Goal: Task Accomplishment & Management: Manage account settings

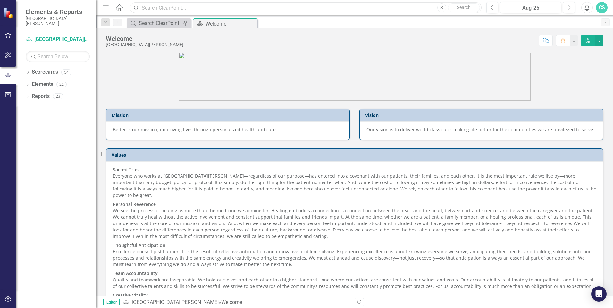
click at [226, 10] on input "text" at bounding box center [306, 7] width 352 height 11
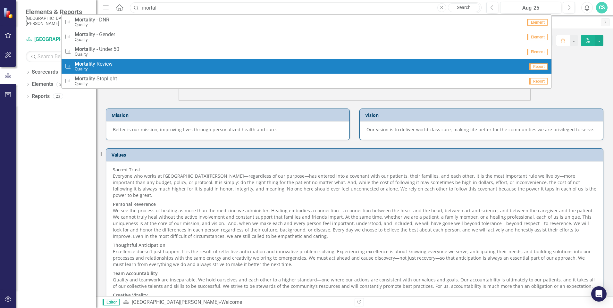
type input "mortal"
click at [95, 66] on span "Mortal ity Review" at bounding box center [94, 64] width 38 height 6
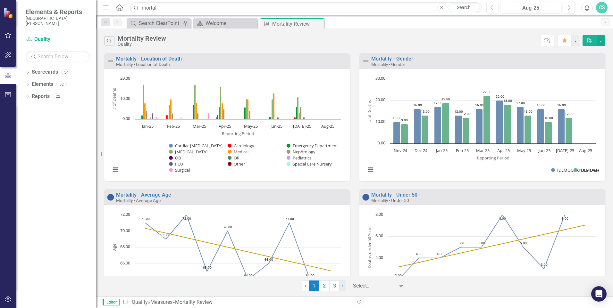
click at [345, 286] on link "› Next" at bounding box center [342, 286] width 7 height 11
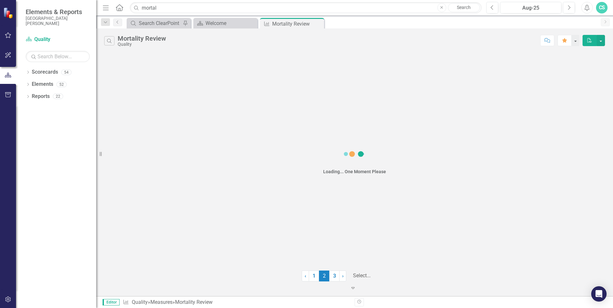
click at [356, 286] on icon "Expand" at bounding box center [353, 288] width 6 height 5
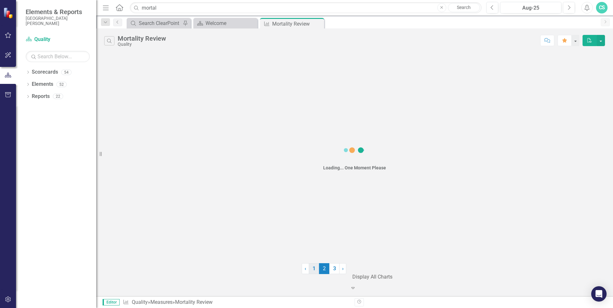
click at [312, 288] on div "‹ Previous 1 2 (current) 3 › Next option Display All Charts, selected. Display …" at bounding box center [354, 277] width 507 height 28
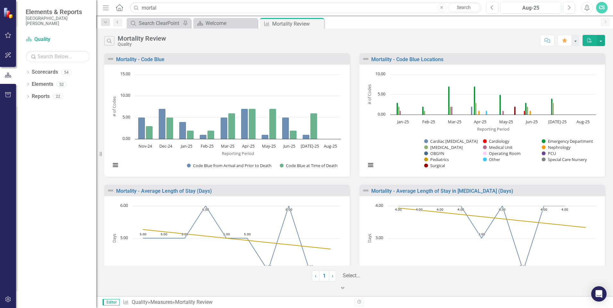
click at [344, 287] on icon at bounding box center [342, 288] width 3 height 2
click at [318, 25] on icon "Close" at bounding box center [318, 23] width 6 height 5
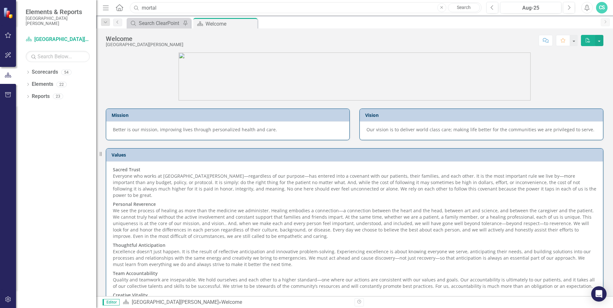
click at [184, 10] on input "mortal" at bounding box center [306, 7] width 352 height 11
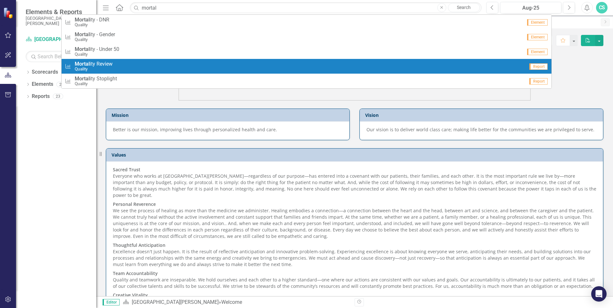
click at [114, 62] on div "Measure Mortal ity Review Quality" at bounding box center [295, 66] width 460 height 11
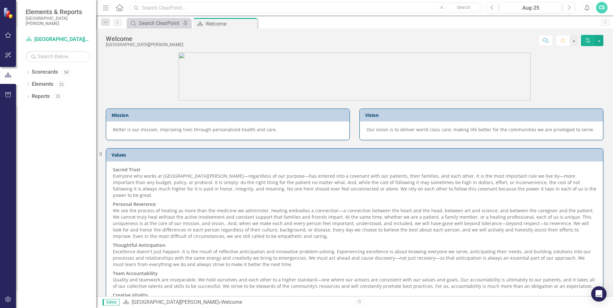
click at [178, 6] on input "text" at bounding box center [306, 7] width 352 height 11
type input "mortality"
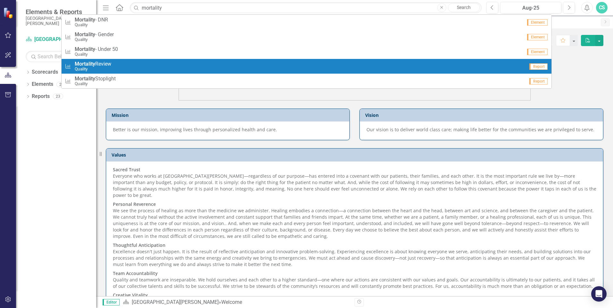
click at [105, 63] on span "Mortality Review" at bounding box center [93, 64] width 37 height 6
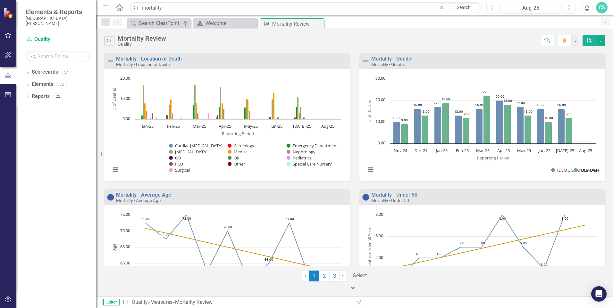
click at [356, 286] on icon "Expand" at bounding box center [353, 288] width 6 height 5
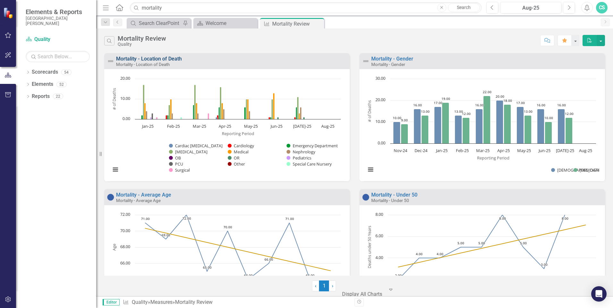
click at [175, 59] on link "Mortality - Location of Death" at bounding box center [149, 59] width 66 height 6
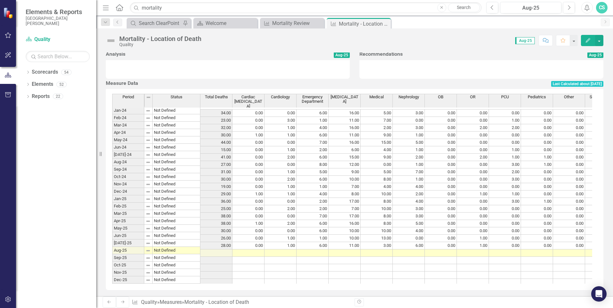
scroll to position [355, 0]
click at [244, 249] on td at bounding box center [248, 252] width 32 height 7
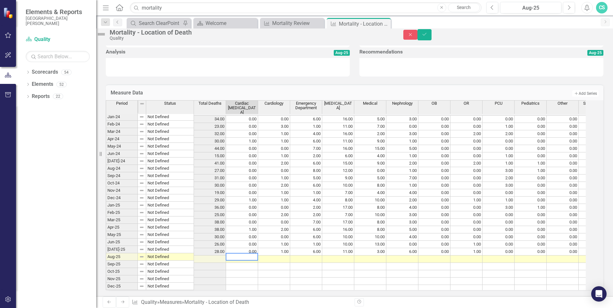
type textarea "1"
type textarea "4"
type textarea "21"
type textarea "6"
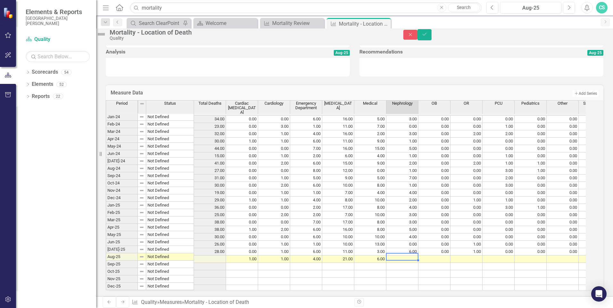
type textarea "7"
type textarea "0"
type textarea "1"
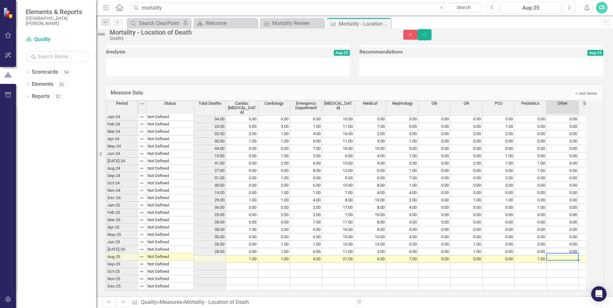
type textarea "0"
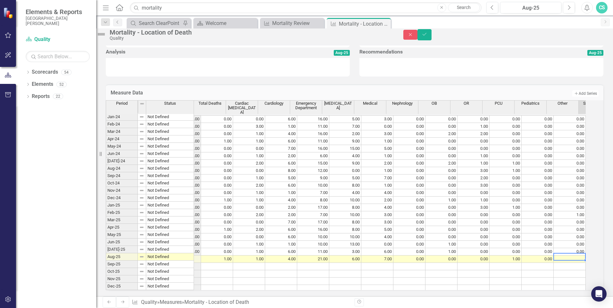
scroll to position [0, 25]
type textarea "0"
type textarea "2"
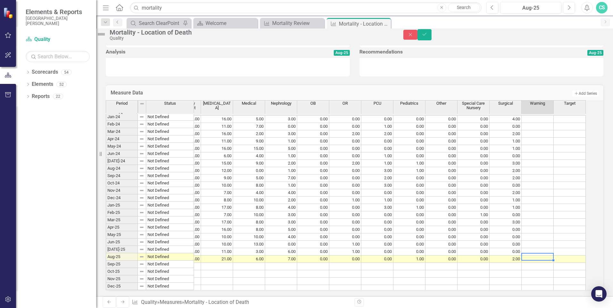
scroll to position [0, 0]
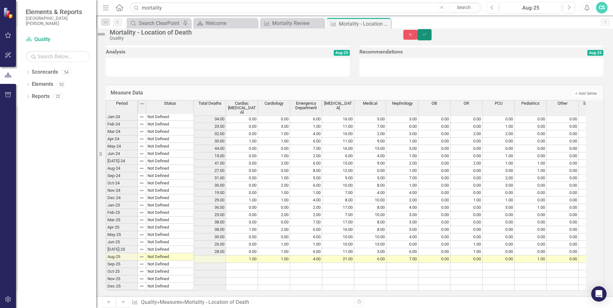
click at [426, 36] on icon "submit" at bounding box center [424, 34] width 4 height 3
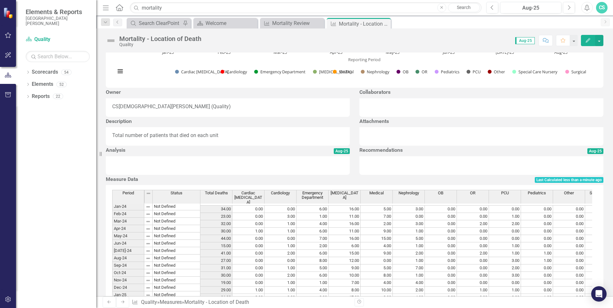
scroll to position [288, 0]
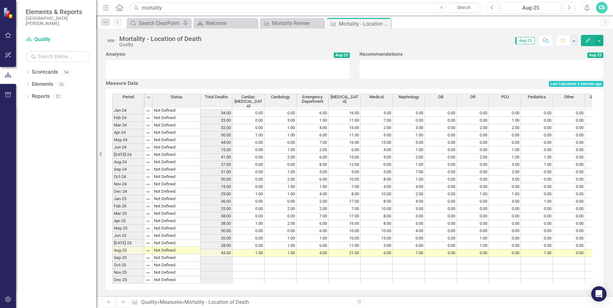
click at [427, 139] on td "0.00" at bounding box center [441, 135] width 32 height 7
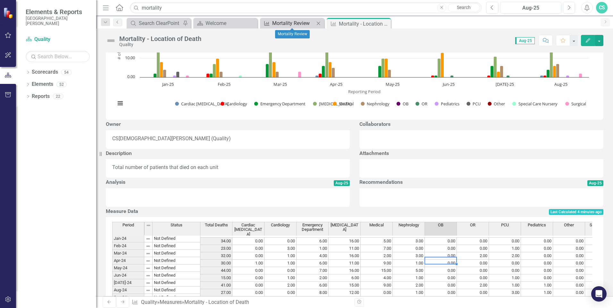
click at [281, 24] on div "Mortality Review" at bounding box center [293, 23] width 42 height 8
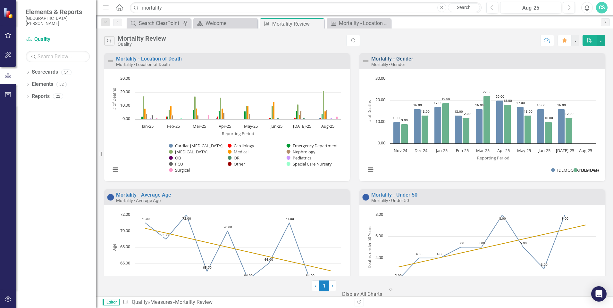
click at [387, 59] on link "Mortality - Gender" at bounding box center [392, 59] width 42 height 6
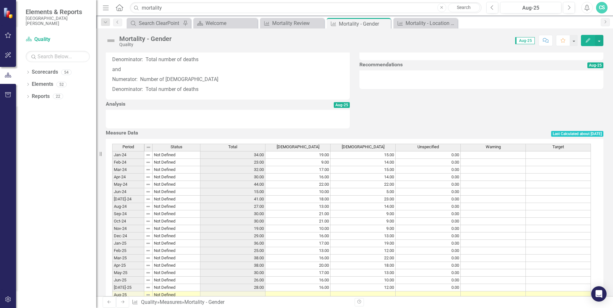
scroll to position [256, 0]
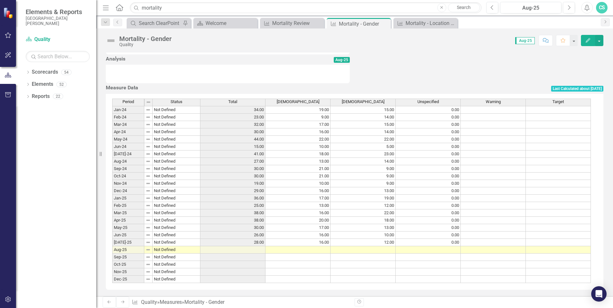
click at [280, 246] on td at bounding box center [297, 249] width 65 height 7
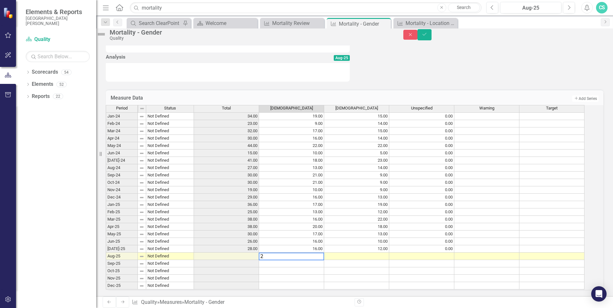
type textarea "20"
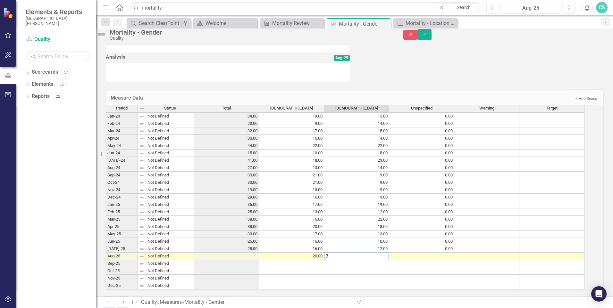
type textarea "23"
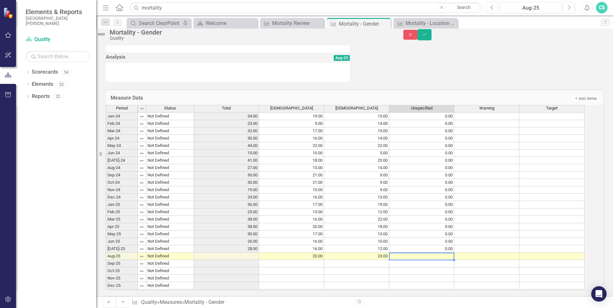
type textarea "0"
click at [431, 33] on button "Save" at bounding box center [424, 34] width 14 height 11
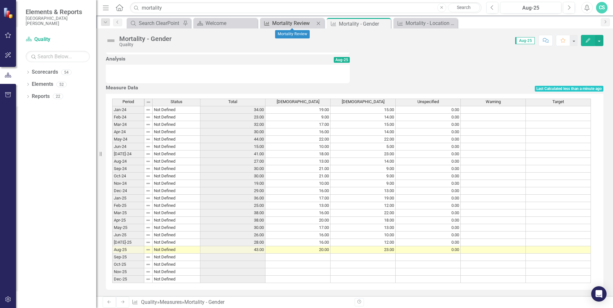
click at [300, 25] on div "Mortality Review" at bounding box center [293, 23] width 42 height 8
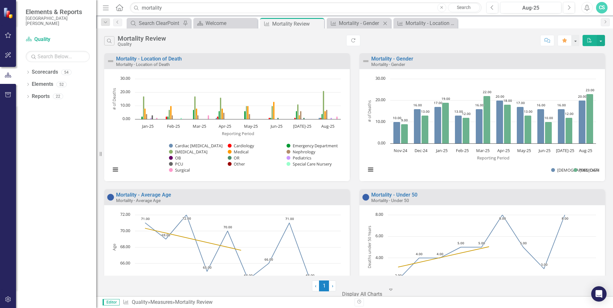
click at [387, 22] on icon "Close" at bounding box center [385, 23] width 6 height 5
click at [0, 0] on icon "Close" at bounding box center [0, 0] width 0 height 0
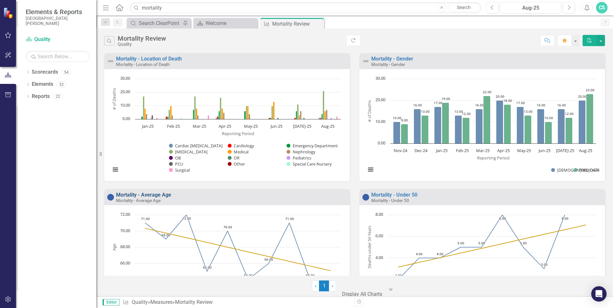
click at [157, 194] on link "Mortality - Average Age" at bounding box center [143, 195] width 55 height 6
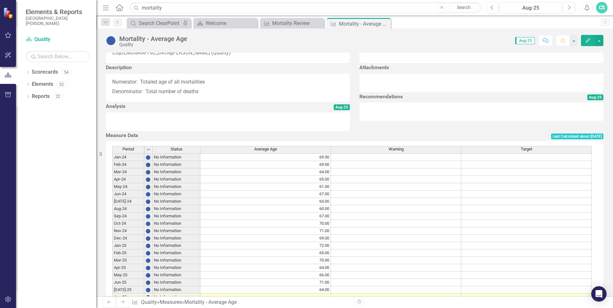
scroll to position [228, 0]
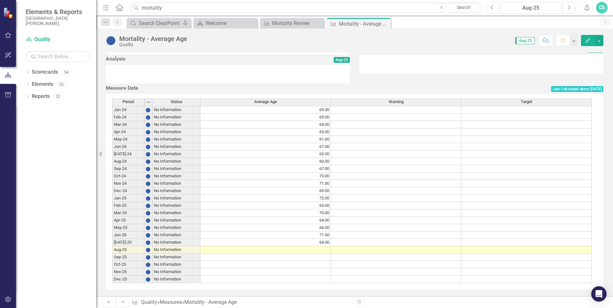
click at [313, 249] on td at bounding box center [265, 249] width 130 height 7
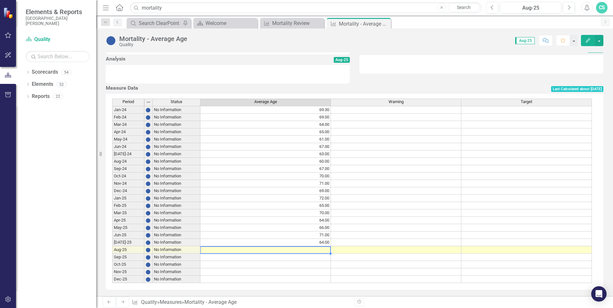
click at [313, 249] on td at bounding box center [265, 249] width 130 height 7
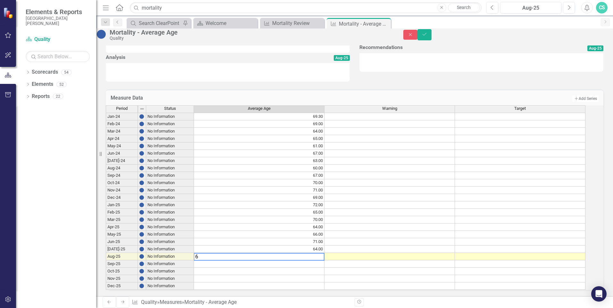
type textarea "63"
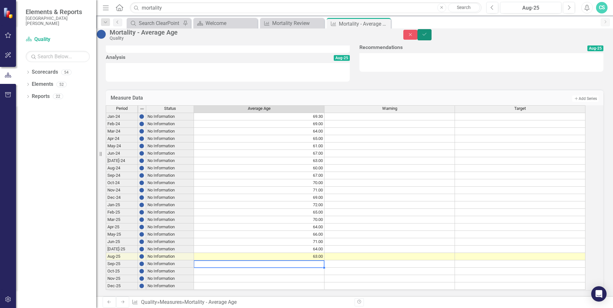
click at [427, 37] on icon "Save" at bounding box center [424, 34] width 6 height 4
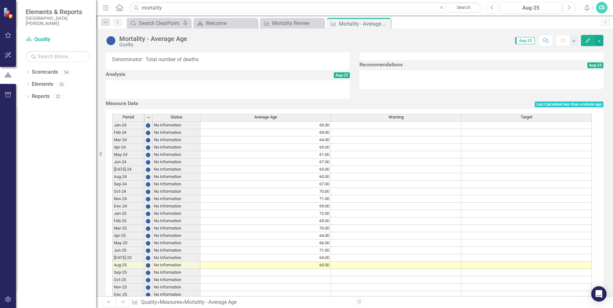
scroll to position [224, 0]
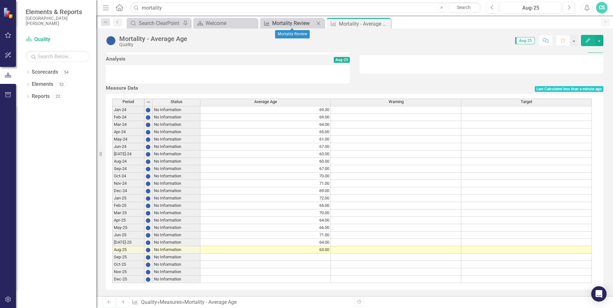
click at [300, 22] on div "Mortality Review" at bounding box center [293, 23] width 42 height 8
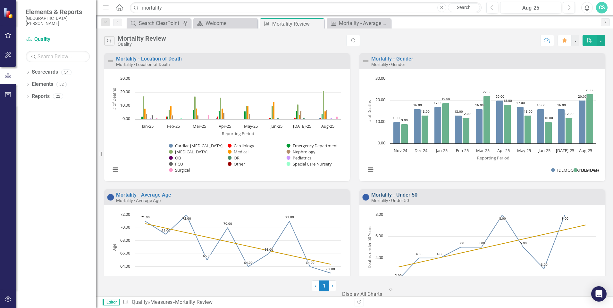
click at [381, 196] on link "Mortality - Under 50" at bounding box center [394, 195] width 46 height 6
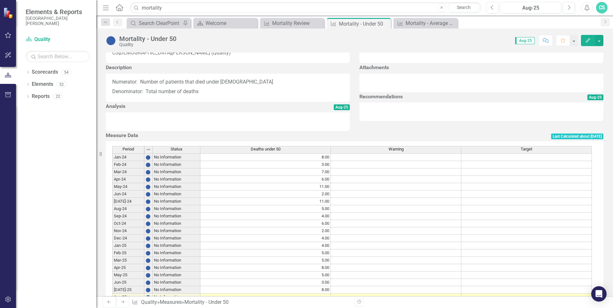
scroll to position [228, 0]
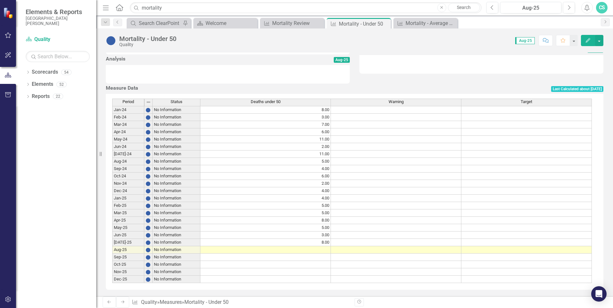
click at [302, 246] on td at bounding box center [265, 249] width 130 height 7
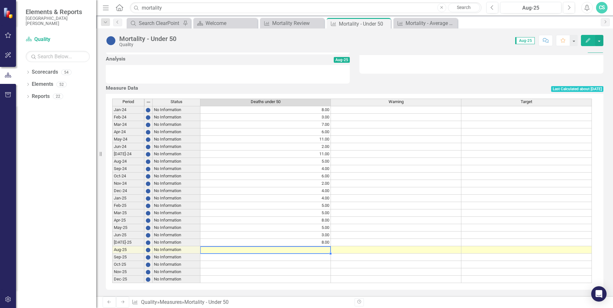
click at [302, 246] on td at bounding box center [265, 249] width 130 height 7
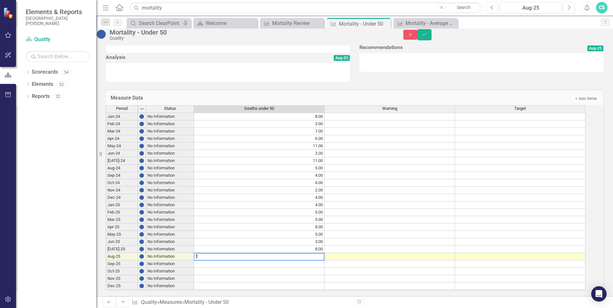
type textarea "11"
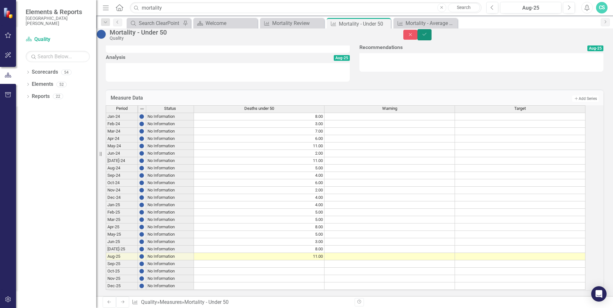
click at [427, 36] on icon "Save" at bounding box center [424, 34] width 6 height 4
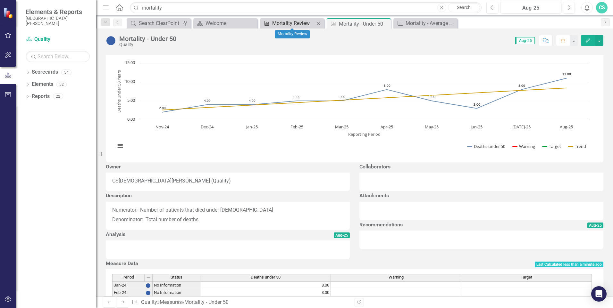
click at [284, 22] on div "Mortality Review" at bounding box center [293, 23] width 42 height 8
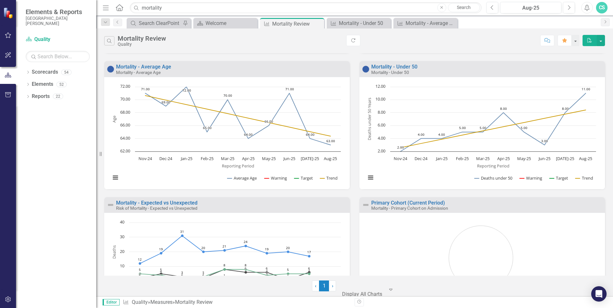
scroll to position [224, 0]
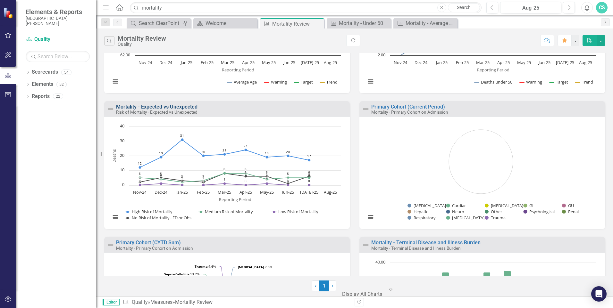
click at [184, 108] on link "Mortality - Expected vs Unexpected" at bounding box center [156, 107] width 81 height 6
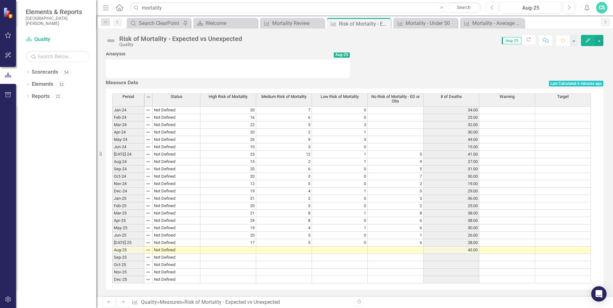
scroll to position [263, 0]
click at [245, 247] on td at bounding box center [228, 250] width 56 height 7
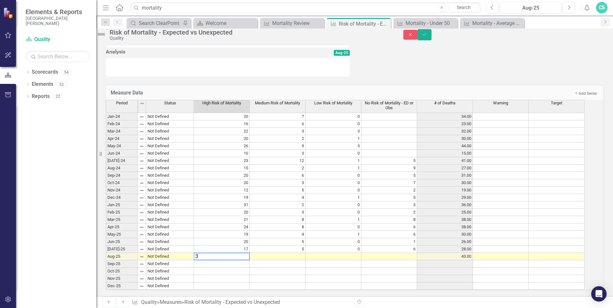
type textarea "30"
type textarea "9"
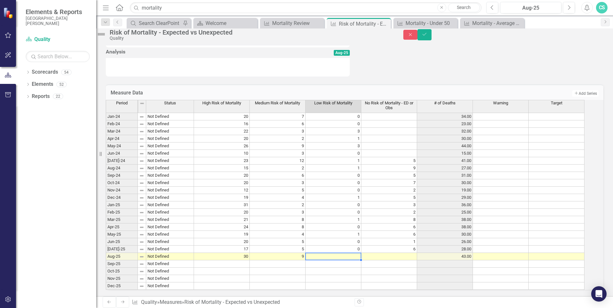
type textarea "0"
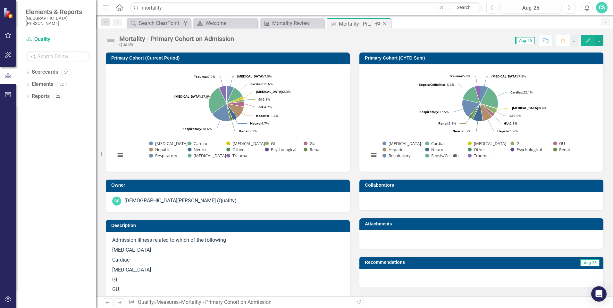
scroll to position [357, 0]
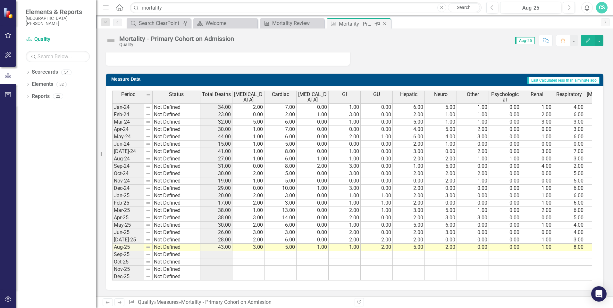
click at [386, 25] on icon at bounding box center [385, 24] width 4 height 4
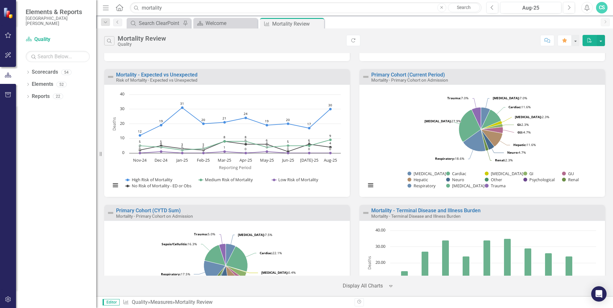
scroll to position [288, 0]
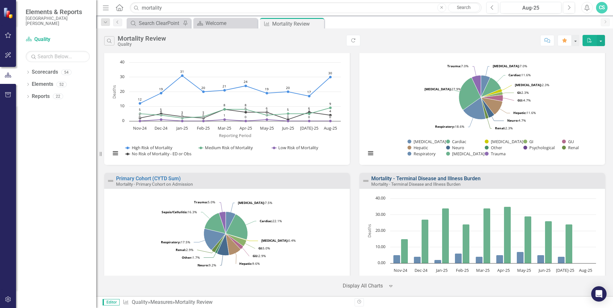
click at [428, 179] on link "Mortality - Terminal Disease and Illness Burden" at bounding box center [425, 179] width 109 height 6
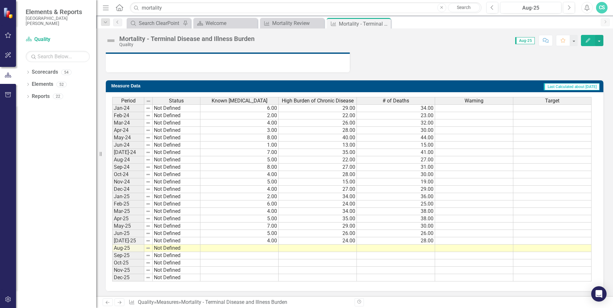
scroll to position [258, 0]
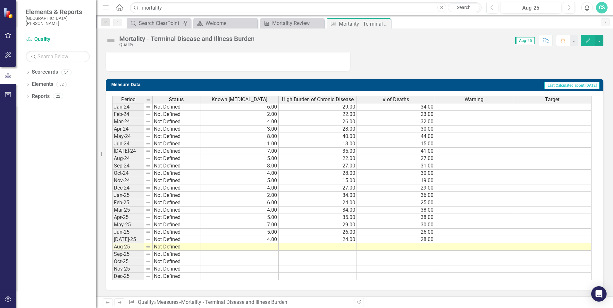
click at [229, 246] on td at bounding box center [239, 247] width 78 height 7
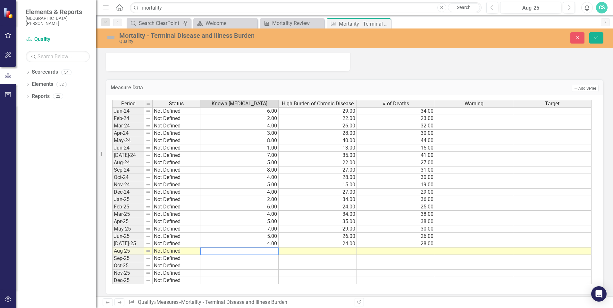
click at [255, 251] on textarea at bounding box center [239, 252] width 79 height 8
type textarea "14"
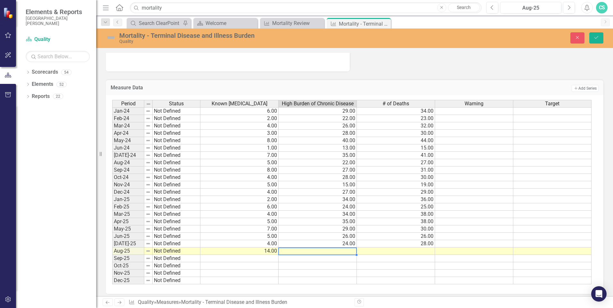
type textarea "37"
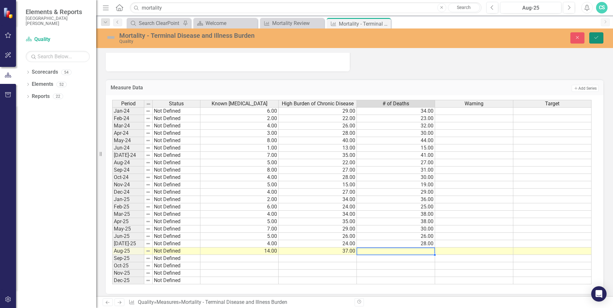
click at [597, 39] on icon "Save" at bounding box center [596, 37] width 6 height 4
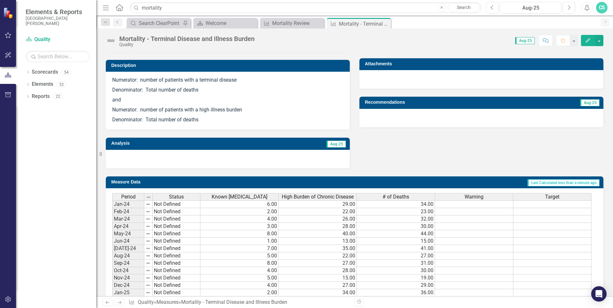
scroll to position [256, 0]
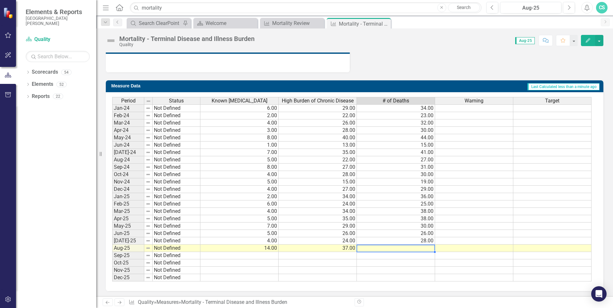
click at [410, 251] on td at bounding box center [396, 248] width 78 height 7
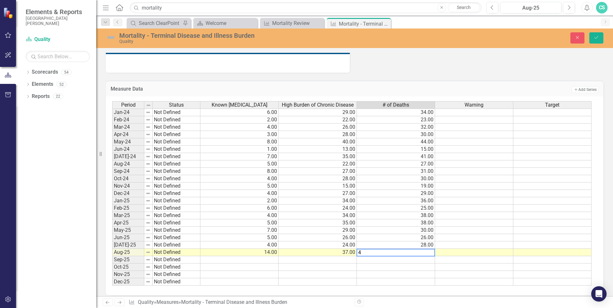
type textarea "43"
click at [595, 37] on icon "Save" at bounding box center [596, 37] width 6 height 4
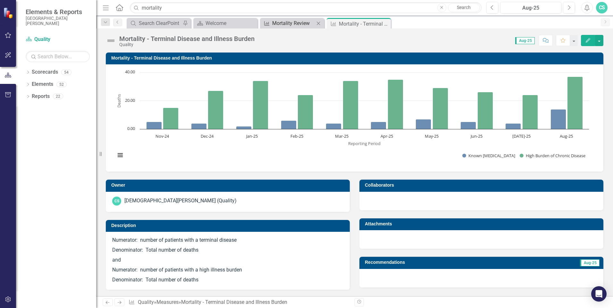
click at [300, 23] on div "Mortality Review" at bounding box center [293, 23] width 42 height 8
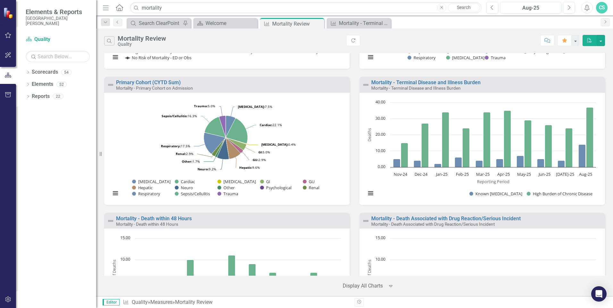
scroll to position [481, 0]
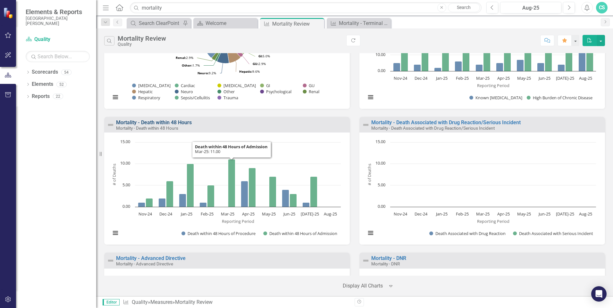
click at [168, 124] on link "Mortality - Death within 48 Hours" at bounding box center [154, 123] width 76 height 6
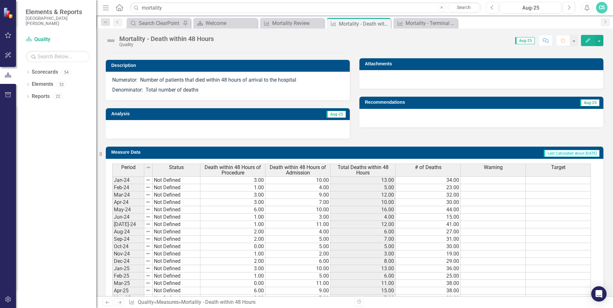
scroll to position [233, 0]
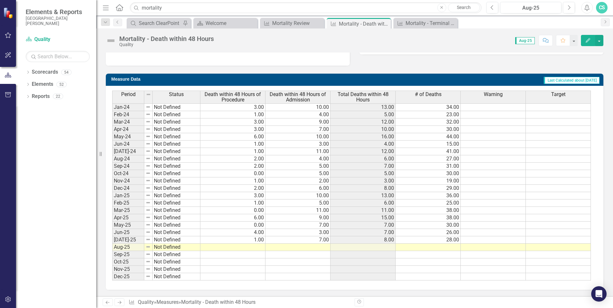
click at [246, 248] on td at bounding box center [232, 247] width 65 height 7
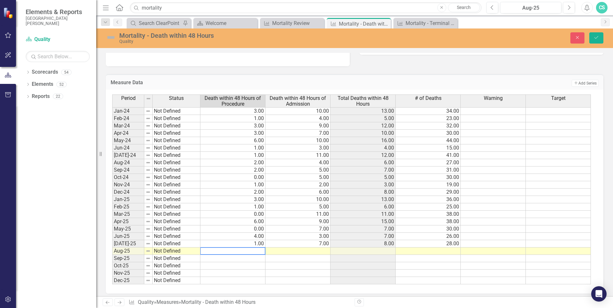
type textarea "1"
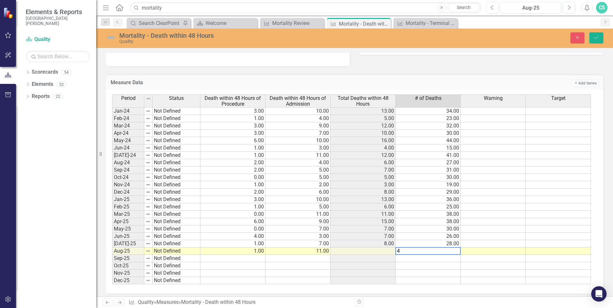
type textarea "43"
click at [600, 36] on button "Save" at bounding box center [596, 37] width 14 height 11
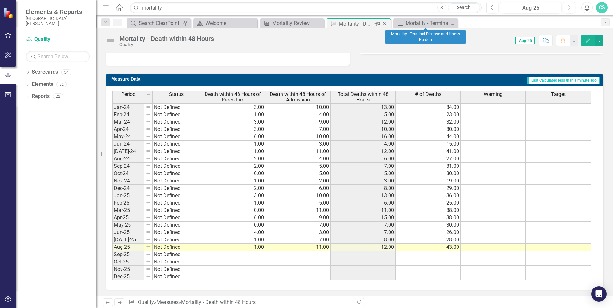
click at [385, 22] on icon "Close" at bounding box center [384, 23] width 6 height 5
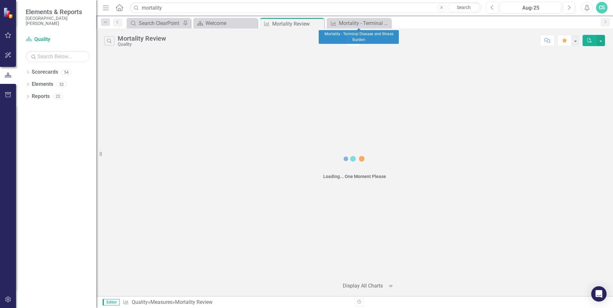
click at [0, 0] on icon "Close" at bounding box center [0, 0] width 0 height 0
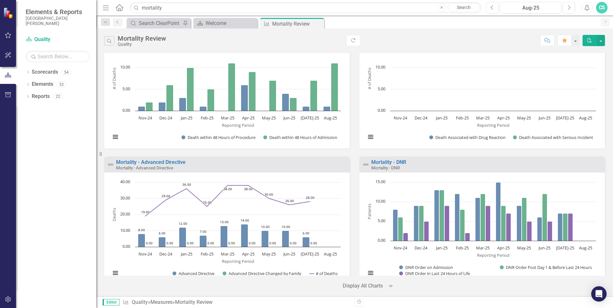
scroll to position [481, 0]
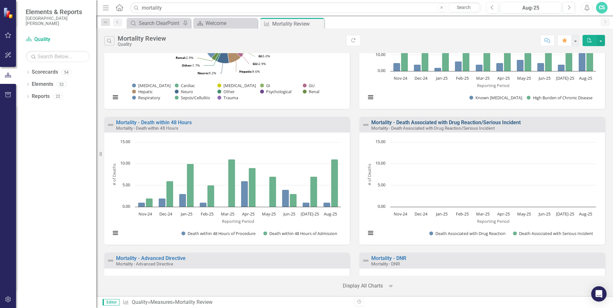
click at [416, 123] on link "Mortality - Death Associated with Drug Reaction/Serious Incident" at bounding box center [445, 123] width 149 height 6
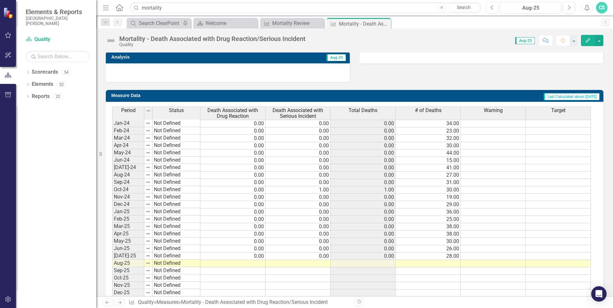
scroll to position [240, 0]
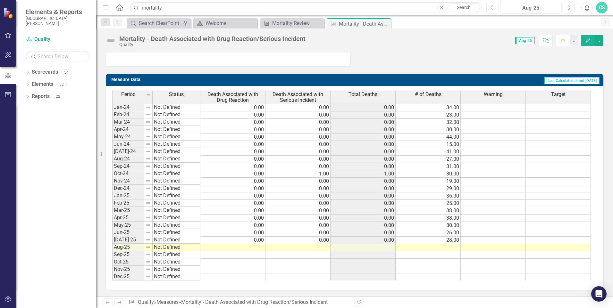
click at [254, 249] on td at bounding box center [232, 247] width 65 height 7
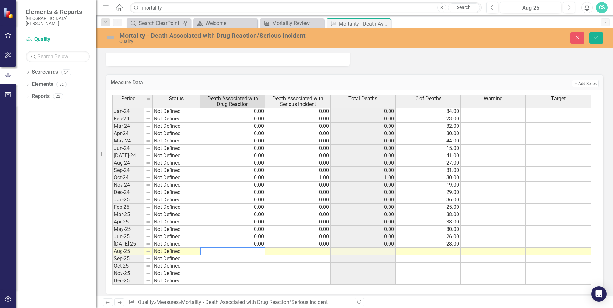
type textarea "0"
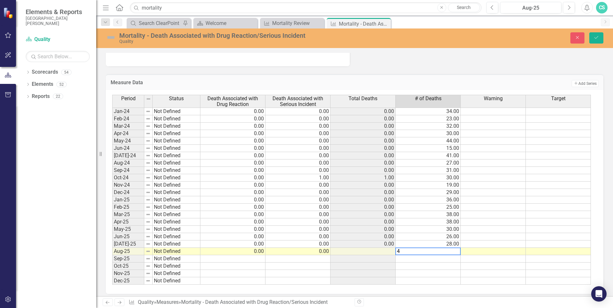
type textarea "43"
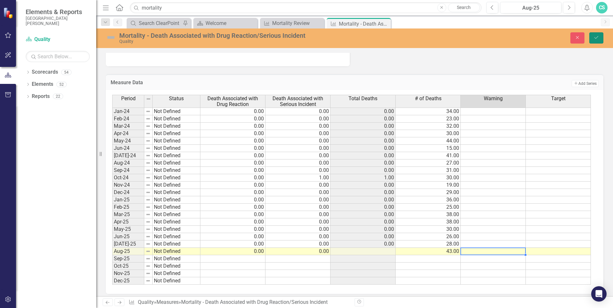
click at [596, 38] on icon "Save" at bounding box center [596, 37] width 6 height 4
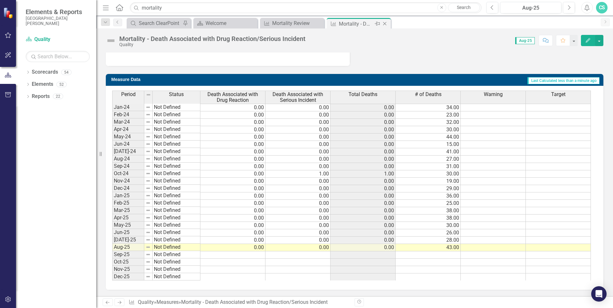
click at [385, 23] on icon at bounding box center [385, 24] width 4 height 4
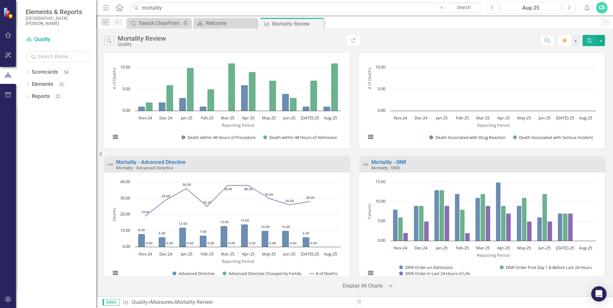
scroll to position [609, 0]
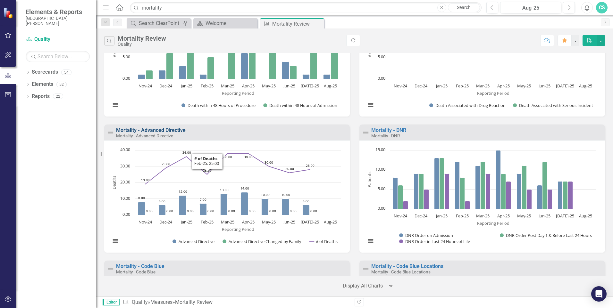
click at [185, 130] on link "Mortality - Advanced Directive" at bounding box center [151, 130] width 70 height 6
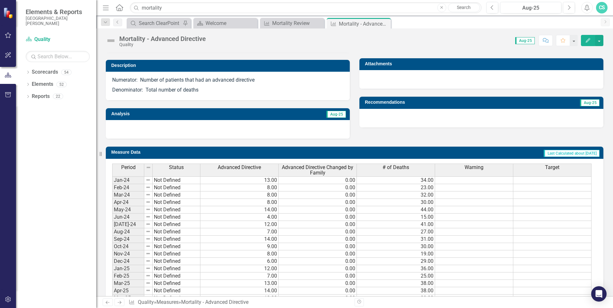
scroll to position [233, 0]
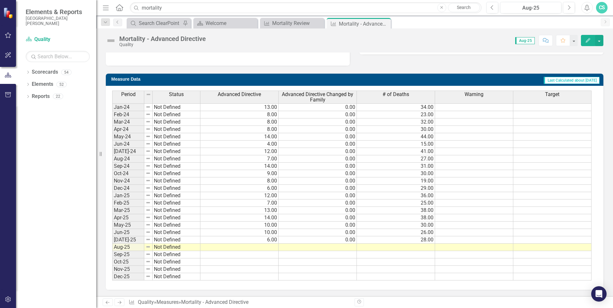
click at [248, 245] on td at bounding box center [239, 247] width 78 height 7
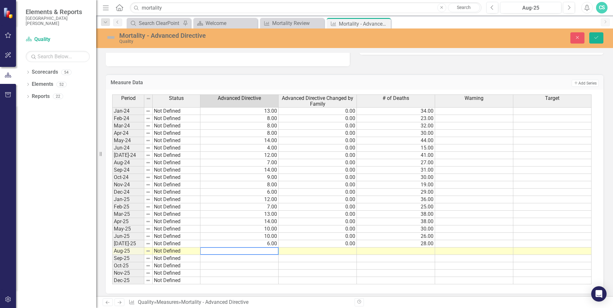
click at [226, 254] on textarea at bounding box center [239, 251] width 79 height 8
click at [245, 254] on textarea at bounding box center [239, 251] width 79 height 8
type textarea "11"
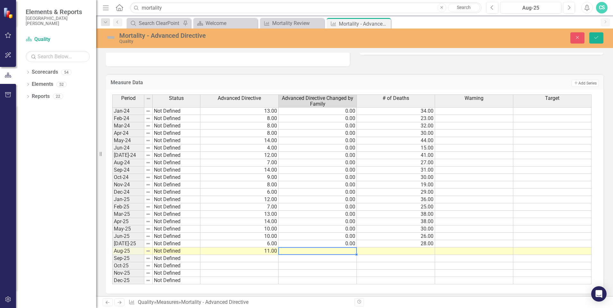
type textarea "0"
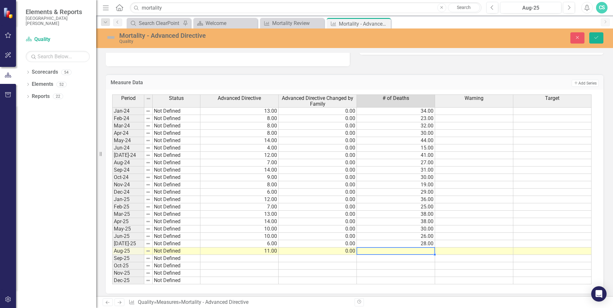
type textarea "43"
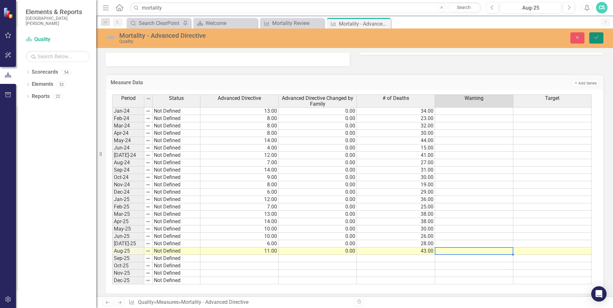
click at [598, 43] on button "Save" at bounding box center [596, 37] width 14 height 11
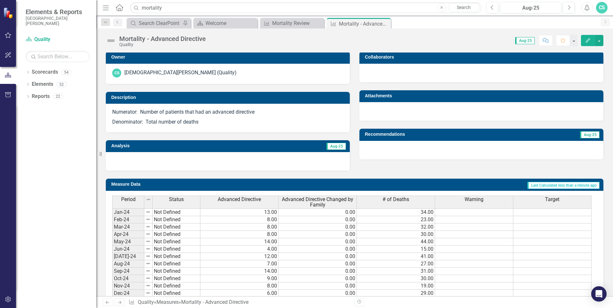
scroll to position [224, 0]
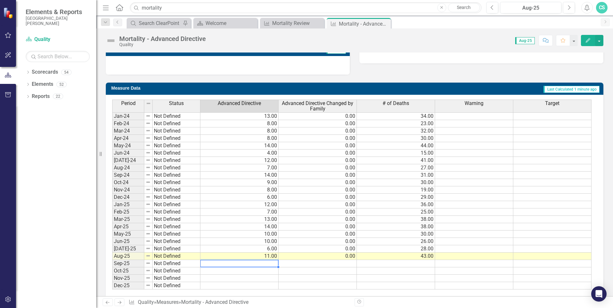
click at [258, 264] on td at bounding box center [239, 263] width 78 height 7
click at [384, 22] on icon "Close" at bounding box center [384, 23] width 6 height 5
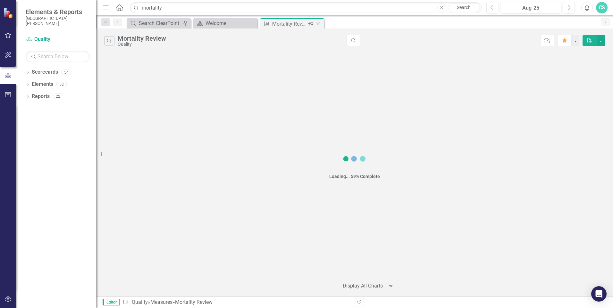
click at [294, 24] on div "Mortality Review" at bounding box center [289, 24] width 34 height 8
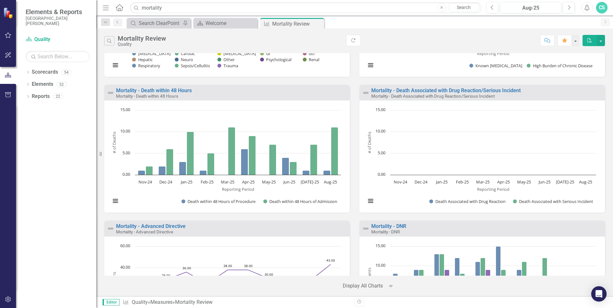
scroll to position [609, 0]
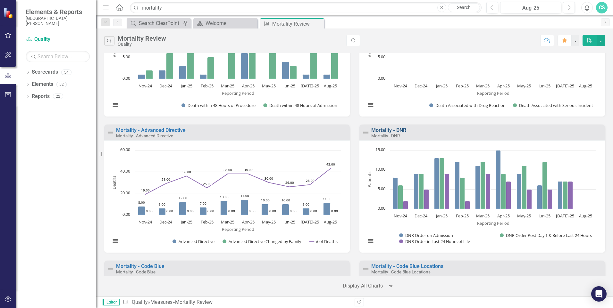
click at [403, 130] on link "Mortality - DNR" at bounding box center [388, 130] width 35 height 6
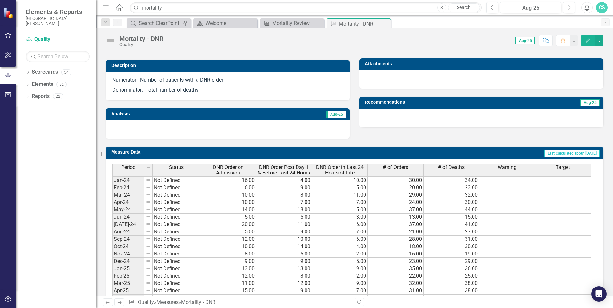
scroll to position [233, 0]
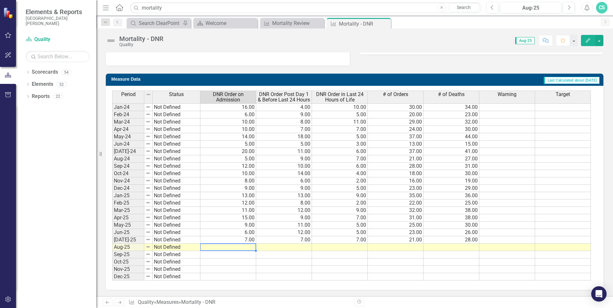
click at [237, 248] on td at bounding box center [228, 247] width 56 height 7
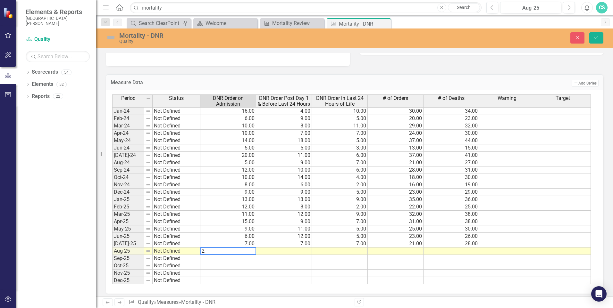
type textarea "20"
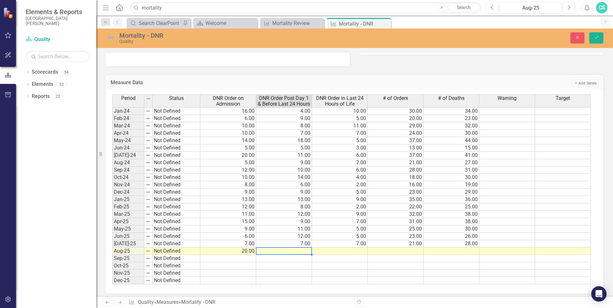
type textarea "13"
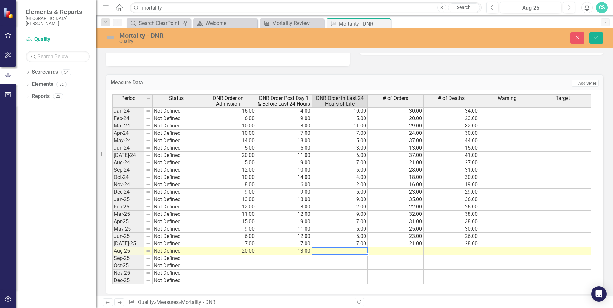
type textarea "6"
type textarea "39"
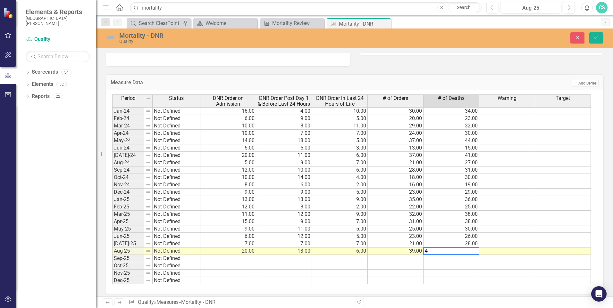
type textarea "43"
click at [598, 38] on icon "Save" at bounding box center [596, 37] width 6 height 4
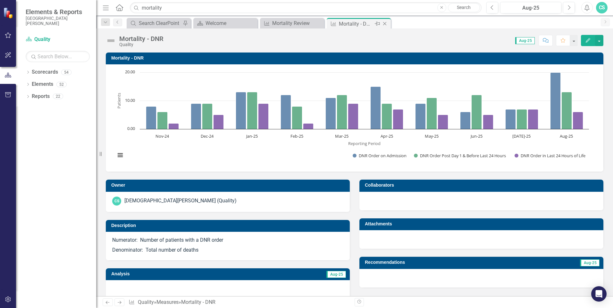
click at [386, 21] on div "Close" at bounding box center [385, 24] width 8 height 8
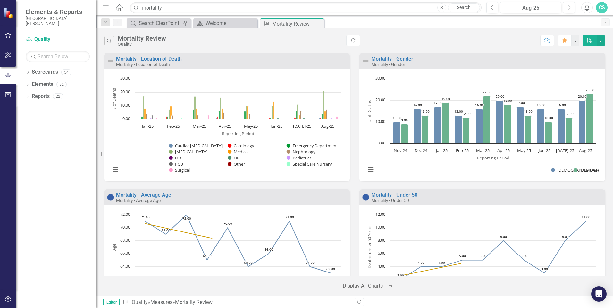
scroll to position [128, 0]
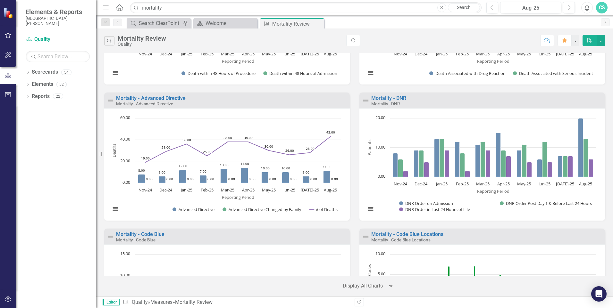
scroll to position [705, 0]
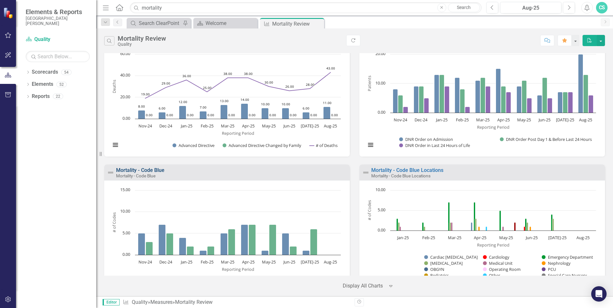
click at [135, 173] on link "Mortality - Code Blue" at bounding box center [140, 170] width 48 height 6
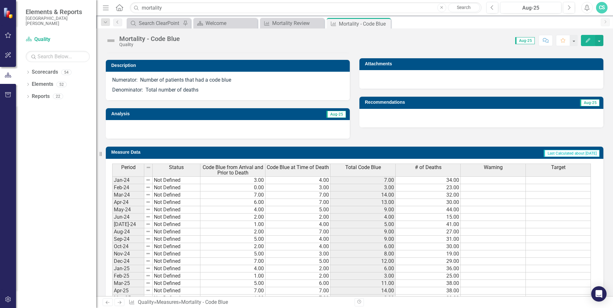
scroll to position [233, 0]
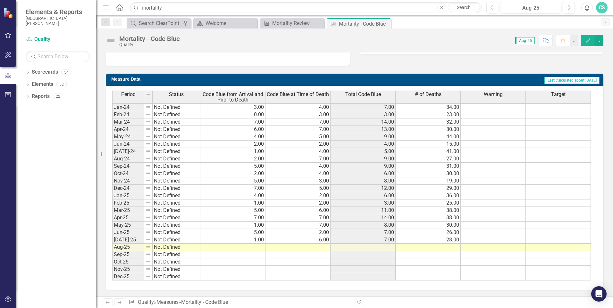
click at [225, 247] on td at bounding box center [232, 247] width 65 height 7
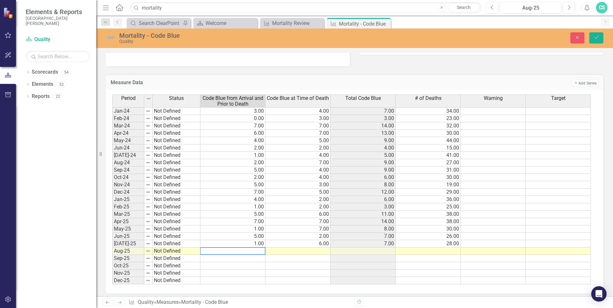
type textarea "8"
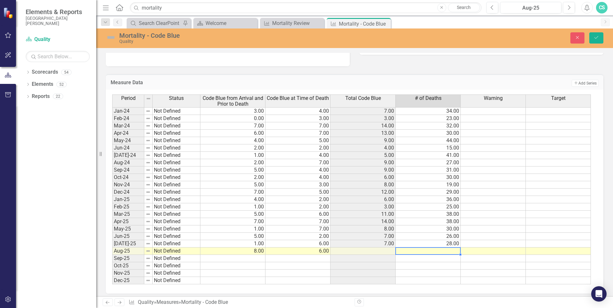
type textarea "43"
click at [599, 38] on button "Save" at bounding box center [596, 37] width 14 height 11
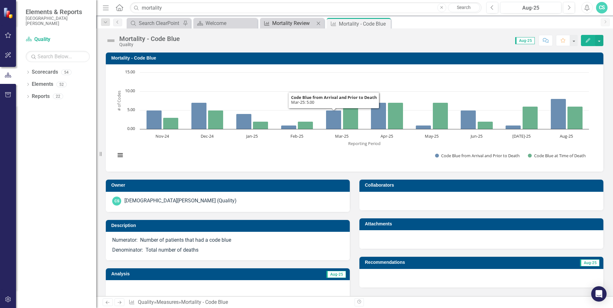
click at [292, 24] on div "Mortality Review" at bounding box center [293, 23] width 42 height 8
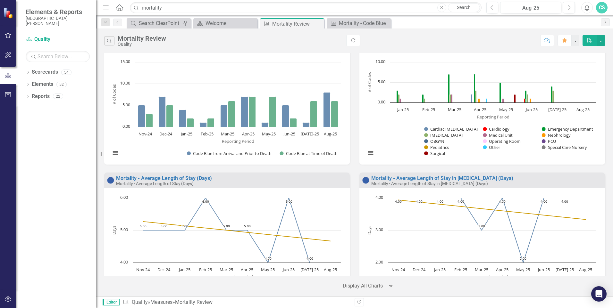
scroll to position [769, 0]
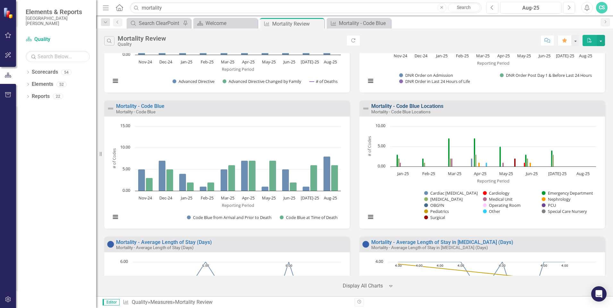
click at [385, 107] on link "Mortality - Code Blue Locations" at bounding box center [407, 106] width 72 height 6
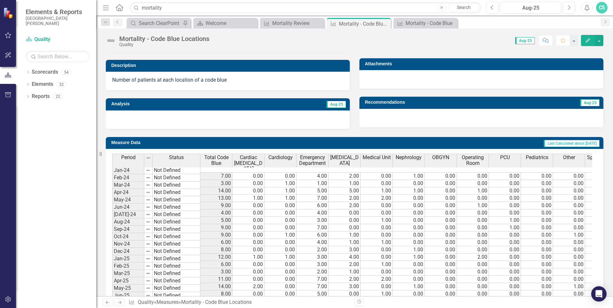
scroll to position [224, 0]
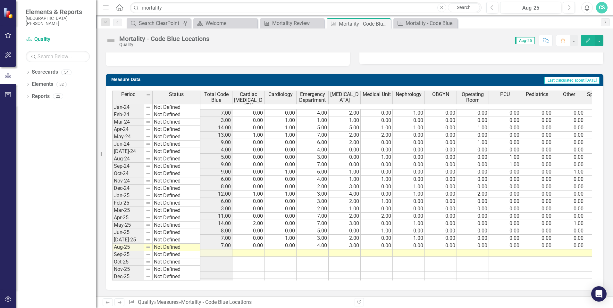
click at [249, 250] on td at bounding box center [248, 253] width 32 height 7
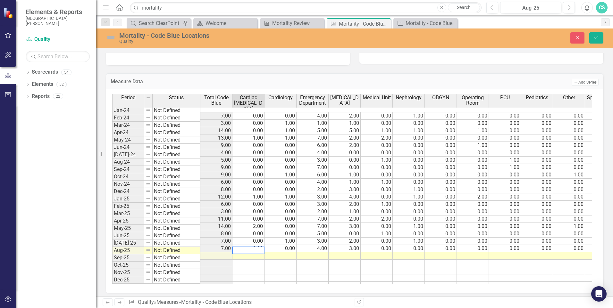
type textarea "0"
type textarea "1"
type textarea "7"
type textarea "4"
type textarea "1"
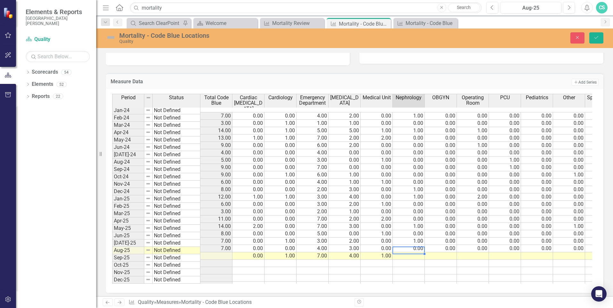
type textarea "0"
type textarea "1"
type textarea "0"
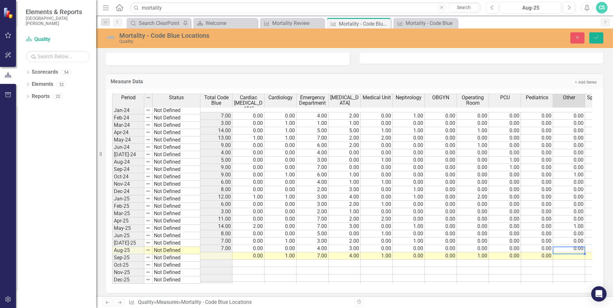
type textarea "0"
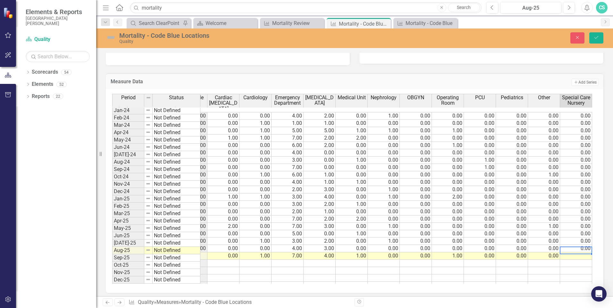
type textarea "0"
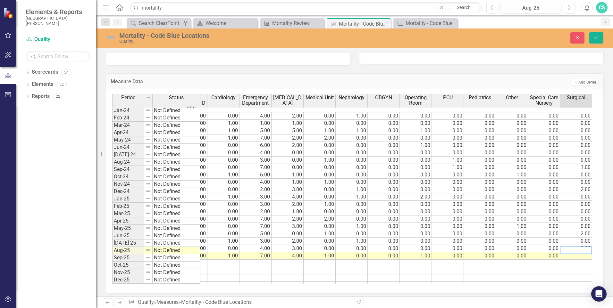
scroll to position [0, 89]
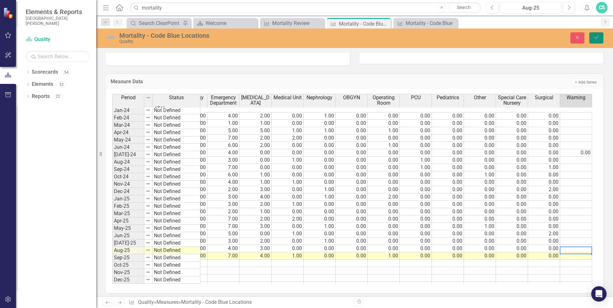
click at [601, 35] on button "Save" at bounding box center [596, 37] width 14 height 11
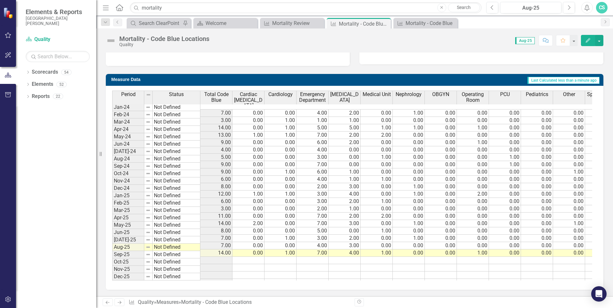
scroll to position [100, 0]
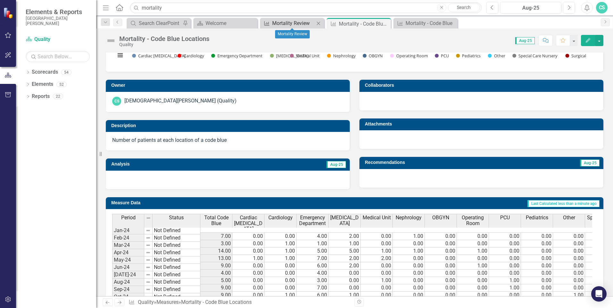
click at [297, 24] on div "Mortality Review" at bounding box center [293, 23] width 42 height 8
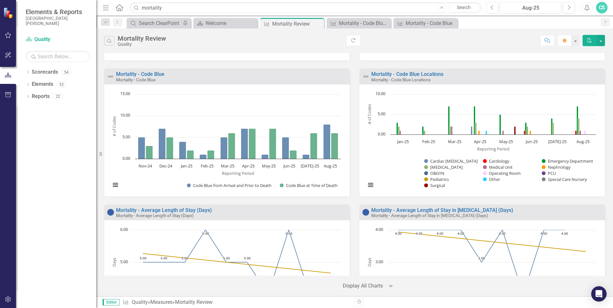
scroll to position [833, 0]
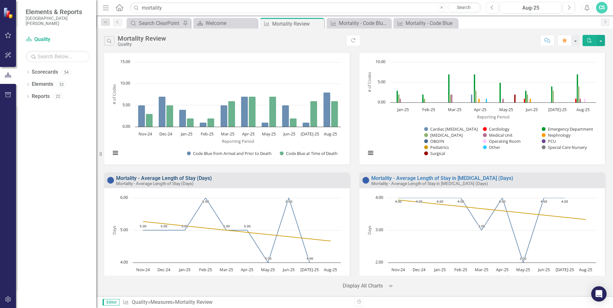
click at [162, 178] on link "Mortality - Average Length of Stay (Days)" at bounding box center [164, 178] width 96 height 6
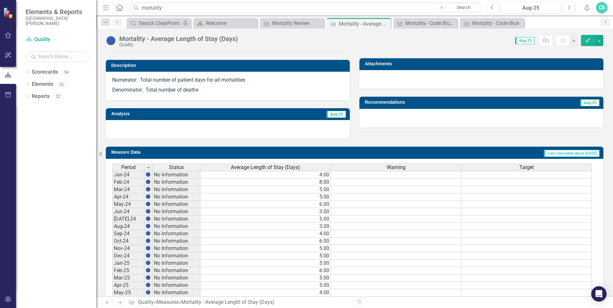
scroll to position [228, 0]
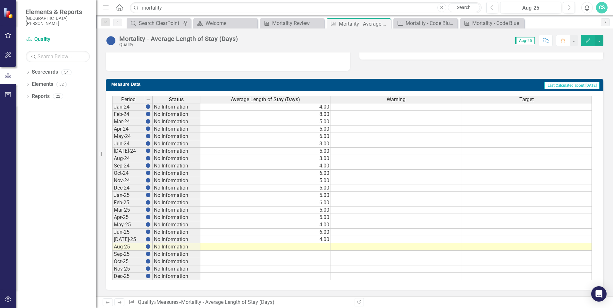
click at [320, 245] on td at bounding box center [265, 247] width 130 height 7
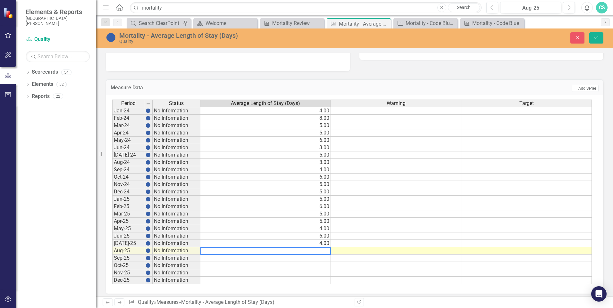
type textarea "6"
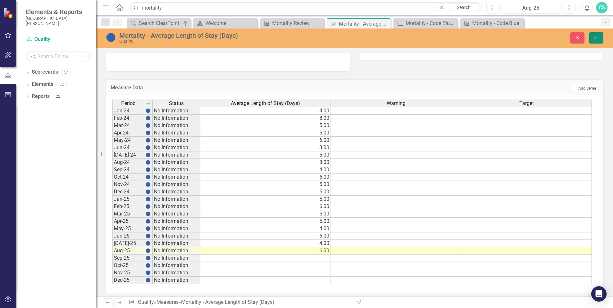
click at [593, 39] on icon "Save" at bounding box center [596, 37] width 6 height 4
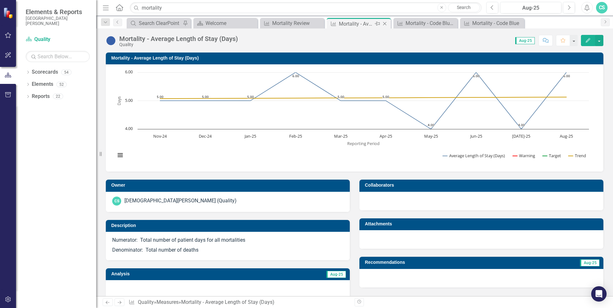
click at [386, 23] on icon at bounding box center [385, 24] width 4 height 4
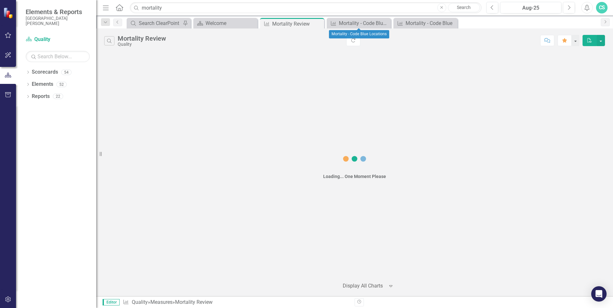
click at [0, 0] on icon at bounding box center [0, 0] width 0 height 0
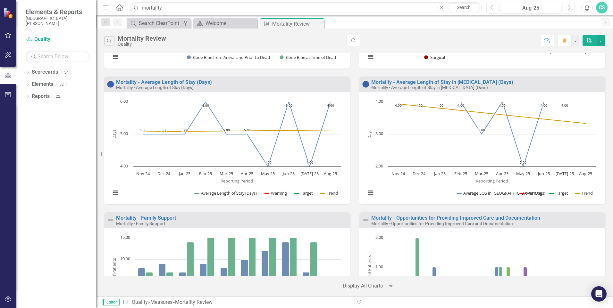
scroll to position [897, 0]
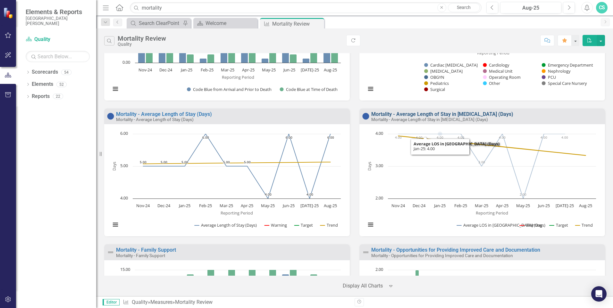
click at [437, 113] on link "Mortality - Average Length of Stay in [MEDICAL_DATA] (Days)" at bounding box center [442, 114] width 142 height 6
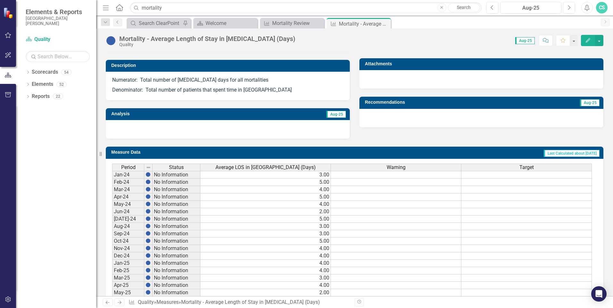
scroll to position [228, 0]
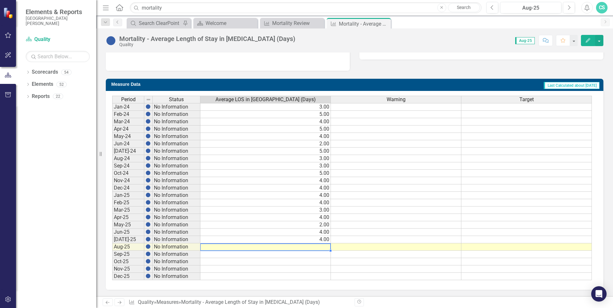
click at [318, 247] on td at bounding box center [265, 247] width 130 height 7
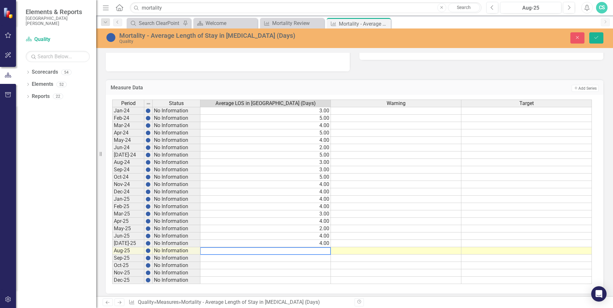
type textarea "5"
click at [595, 38] on icon "Save" at bounding box center [596, 37] width 6 height 4
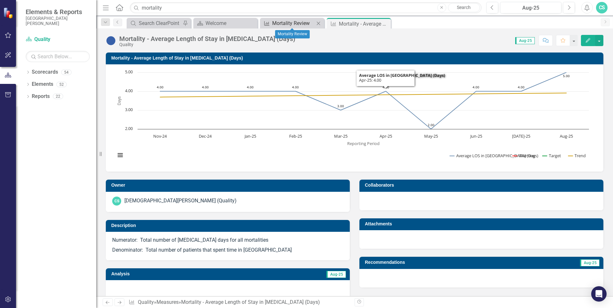
click at [297, 26] on div "Mortality Review" at bounding box center [293, 23] width 42 height 8
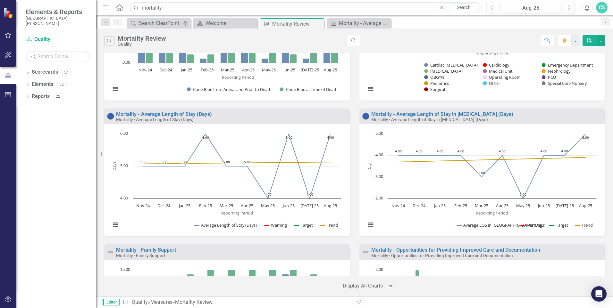
scroll to position [994, 0]
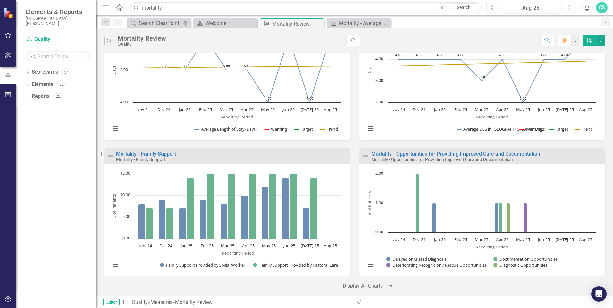
click at [141, 150] on div "Mortality - Family Support Mortality - Family Support" at bounding box center [226, 156] width 245 height 16
click at [142, 153] on link "Mortality - Family Support" at bounding box center [146, 154] width 60 height 6
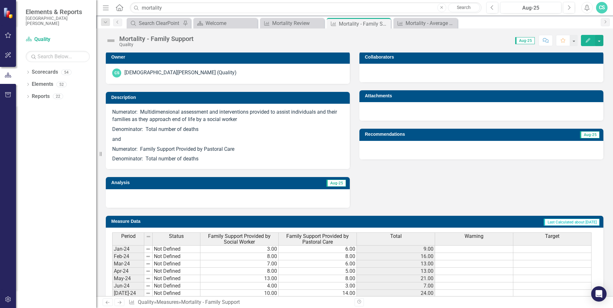
scroll to position [270, 0]
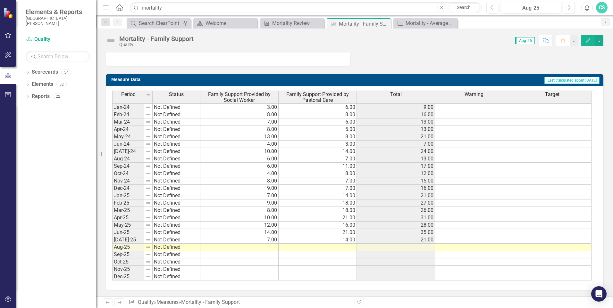
click at [261, 247] on td at bounding box center [239, 247] width 78 height 7
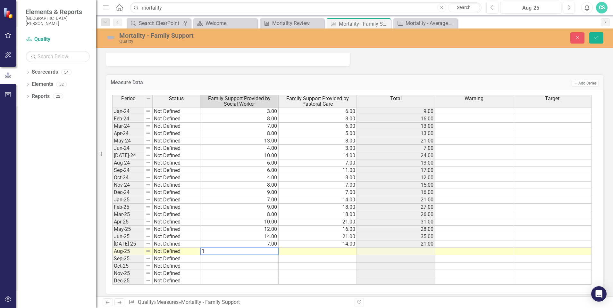
type textarea "17"
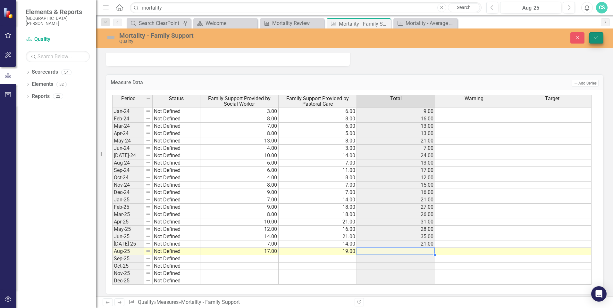
type textarea "19"
click at [599, 36] on button "Save" at bounding box center [596, 37] width 14 height 11
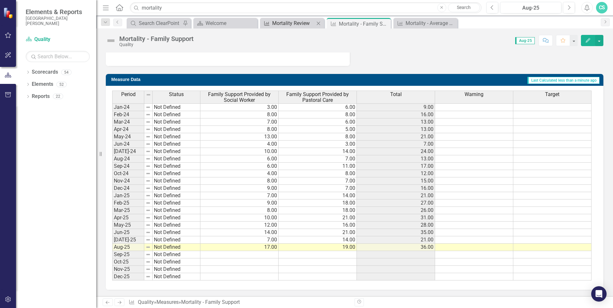
click at [293, 20] on div "Mortality Review" at bounding box center [293, 23] width 42 height 8
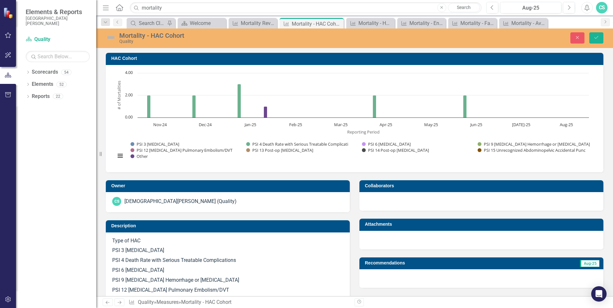
scroll to position [340, 0]
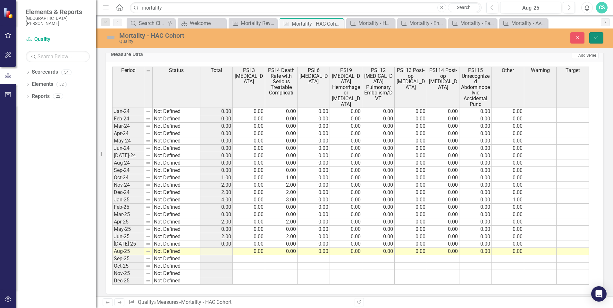
click at [598, 36] on icon "Save" at bounding box center [596, 37] width 6 height 4
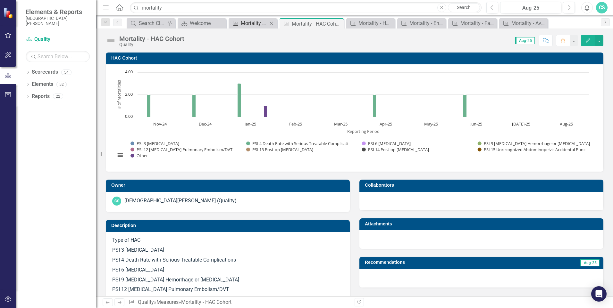
click at [254, 22] on div "Mortality Review" at bounding box center [254, 23] width 27 height 8
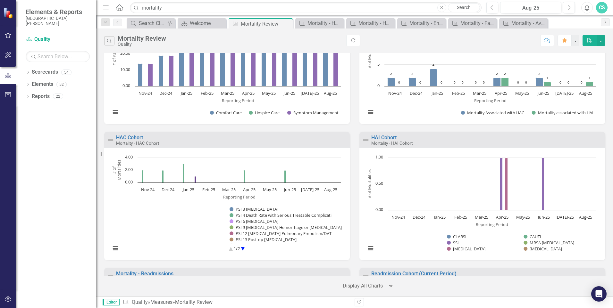
scroll to position [1314, 0]
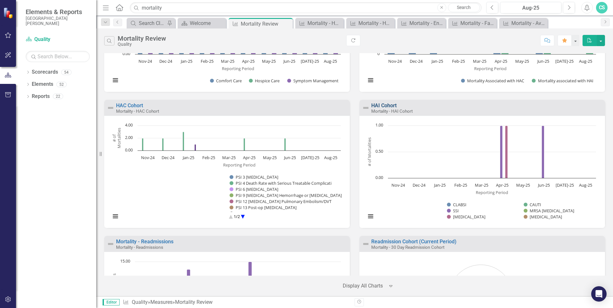
click at [388, 104] on link "HAI Cohort" at bounding box center [383, 106] width 25 height 6
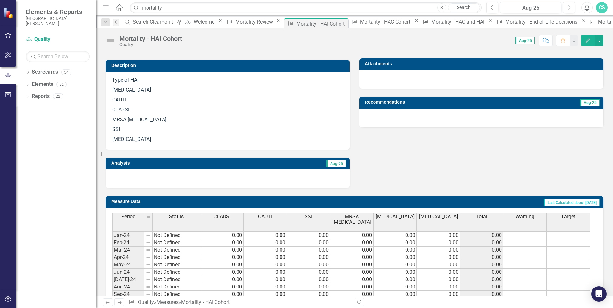
scroll to position [288, 0]
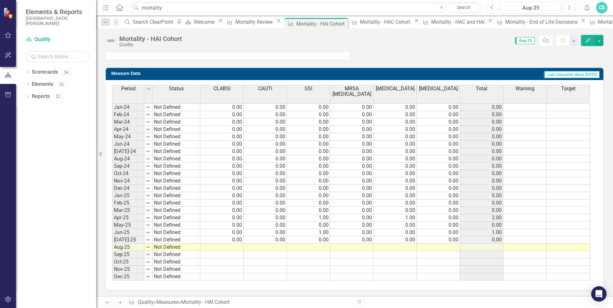
click at [219, 249] on td at bounding box center [221, 247] width 43 height 7
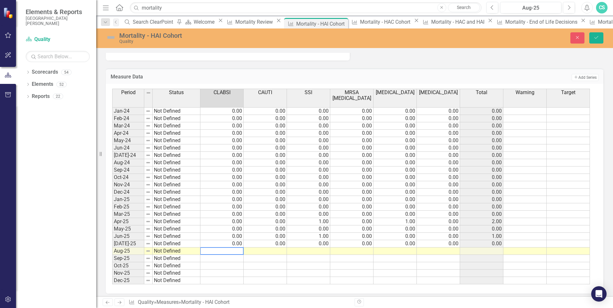
type textarea "0"
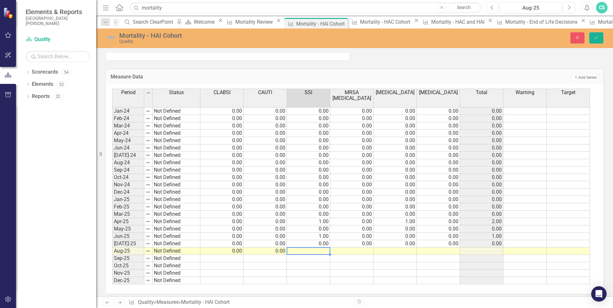
type textarea "0"
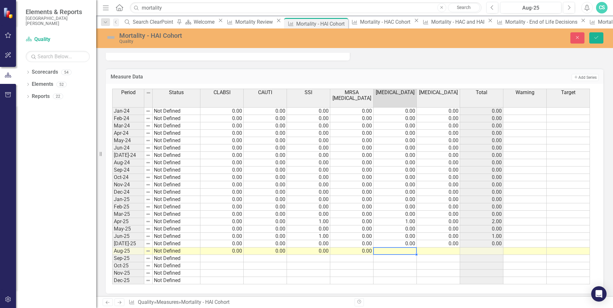
type textarea "1"
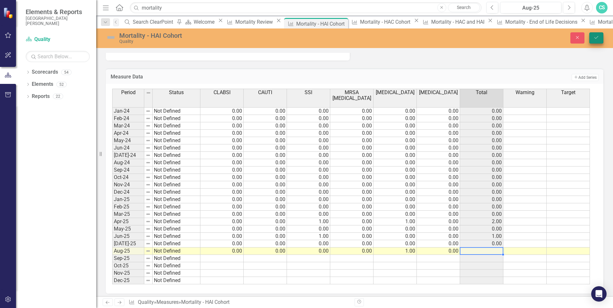
type textarea "0"
click at [600, 37] on button "Save" at bounding box center [596, 37] width 14 height 11
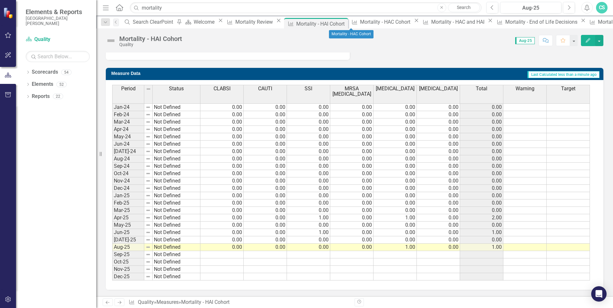
click at [413, 23] on icon "Close" at bounding box center [416, 20] width 6 height 5
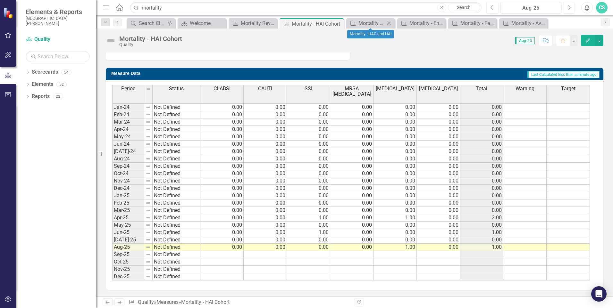
click at [390, 23] on icon "Close" at bounding box center [389, 23] width 6 height 5
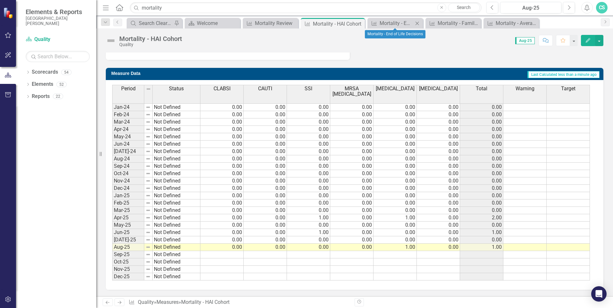
click at [419, 22] on icon "Close" at bounding box center [417, 23] width 6 height 5
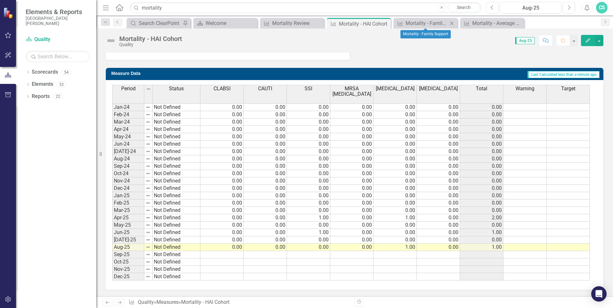
click at [450, 22] on icon at bounding box center [452, 23] width 4 height 4
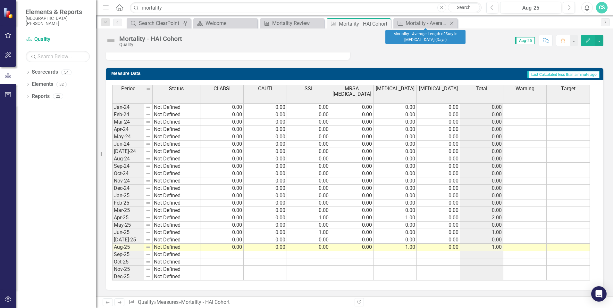
click at [454, 24] on icon "Close" at bounding box center [451, 23] width 6 height 5
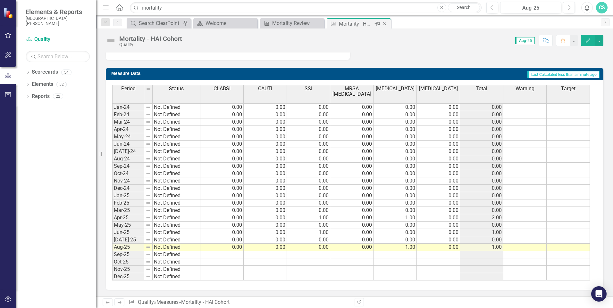
click at [385, 22] on icon "Close" at bounding box center [384, 23] width 6 height 5
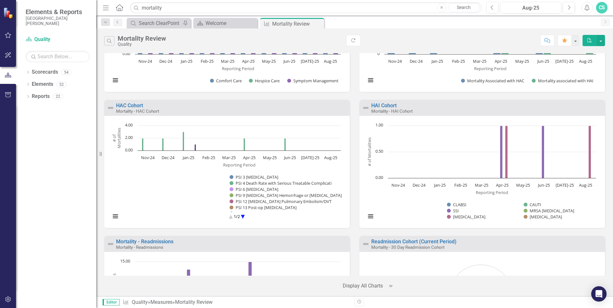
scroll to position [1378, 0]
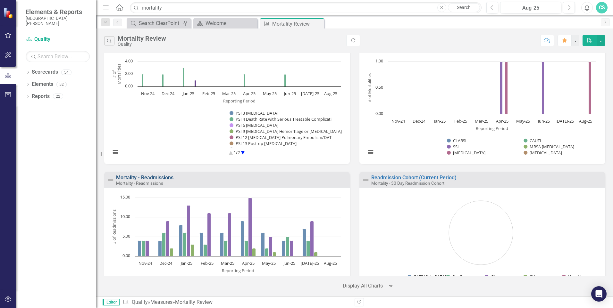
click at [159, 177] on link "Mortality - Readmissions" at bounding box center [144, 178] width 57 height 6
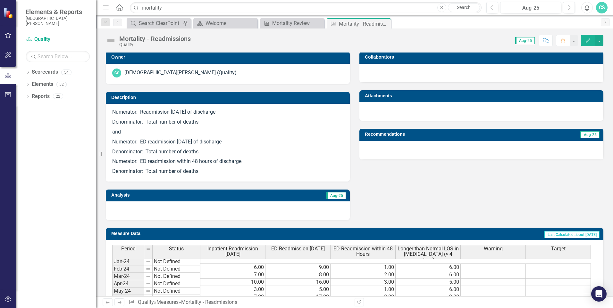
scroll to position [283, 0]
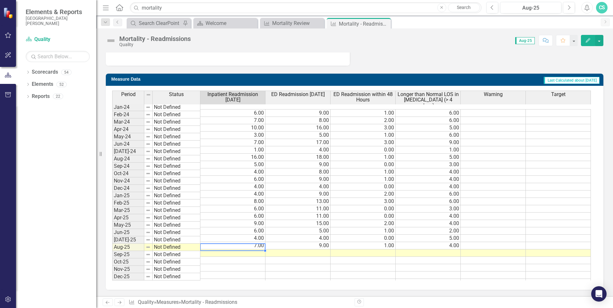
click at [251, 250] on td at bounding box center [232, 253] width 65 height 7
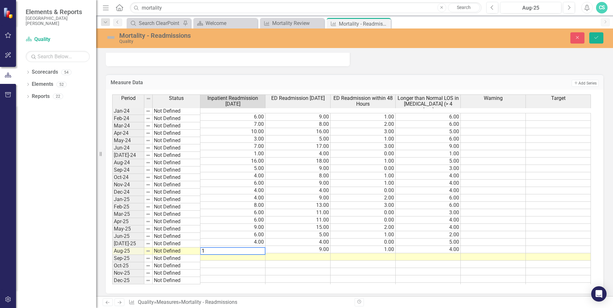
type textarea "12"
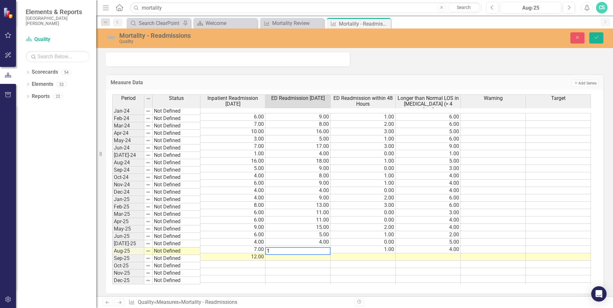
type textarea "14"
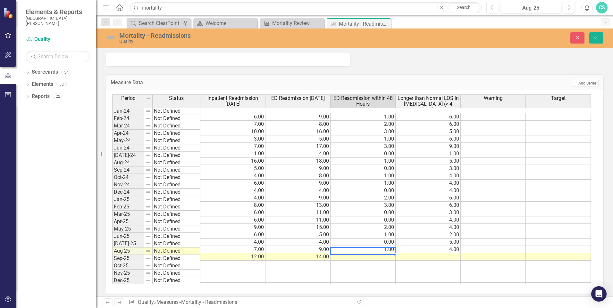
type textarea "0"
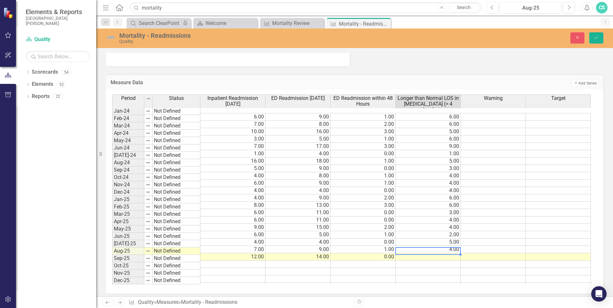
type textarea "8"
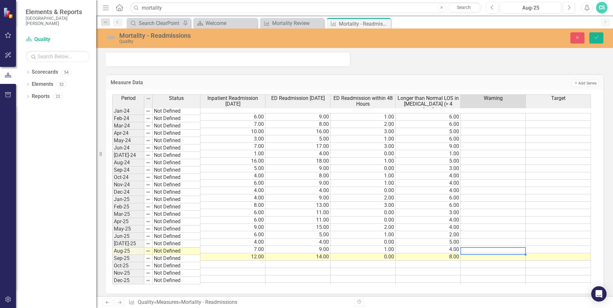
click at [596, 29] on div "Mortality - Readmissions Quality Close Save" at bounding box center [354, 39] width 517 height 20
click at [597, 37] on icon "Save" at bounding box center [596, 37] width 6 height 4
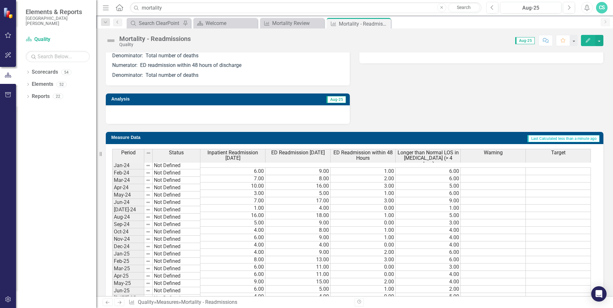
scroll to position [256, 0]
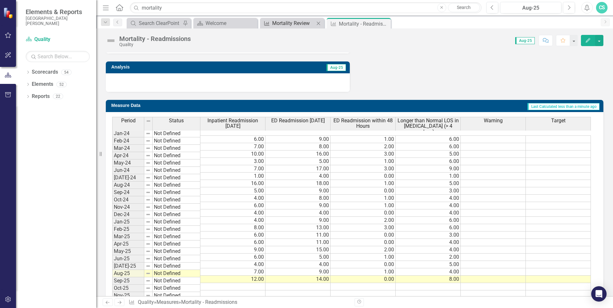
click at [307, 23] on div "Mortality Review" at bounding box center [293, 23] width 42 height 8
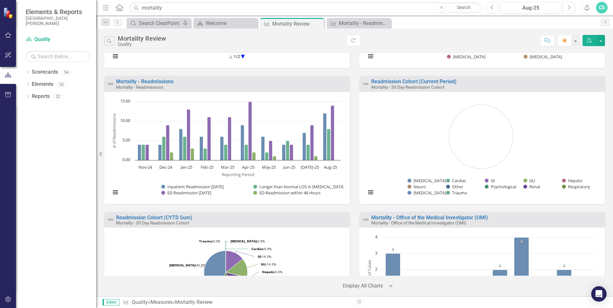
scroll to position [1442, 0]
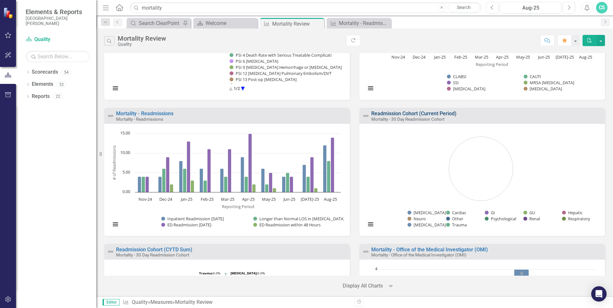
click at [404, 114] on link "Readmission Cohort (Current Period)" at bounding box center [413, 114] width 85 height 6
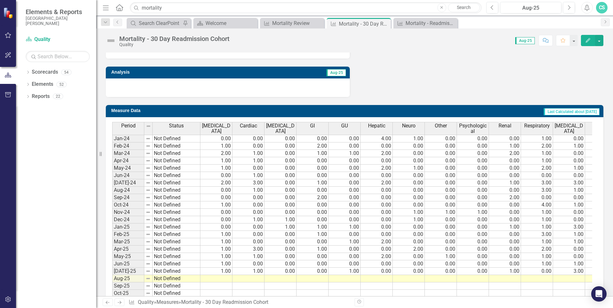
scroll to position [357, 0]
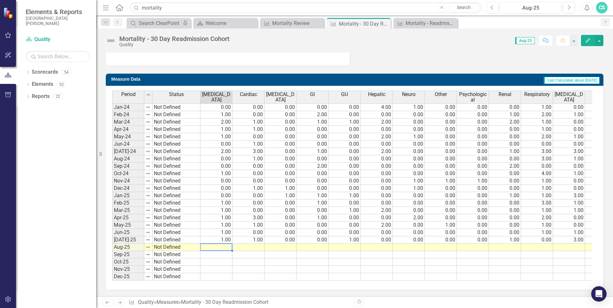
click at [218, 244] on td at bounding box center [216, 247] width 32 height 7
click at [219, 244] on td at bounding box center [216, 247] width 32 height 7
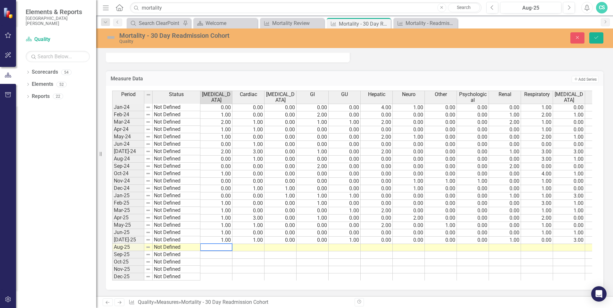
type textarea "1"
type textarea "3"
type textarea "0"
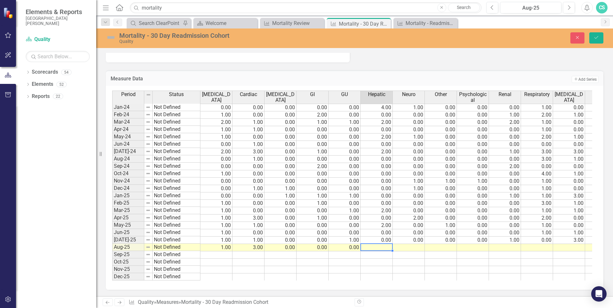
type textarea "3"
type textarea "0"
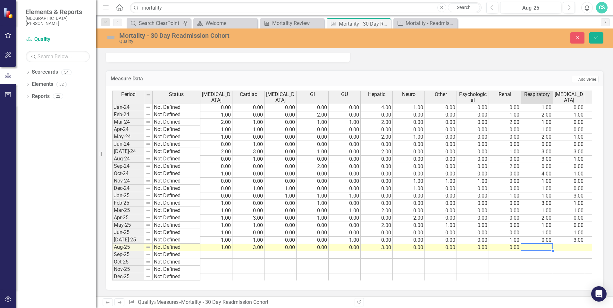
type textarea "5"
type textarea "0"
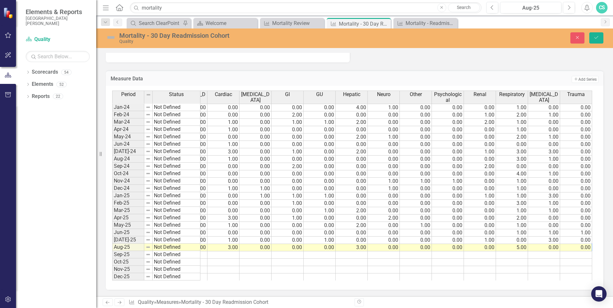
scroll to position [0, 57]
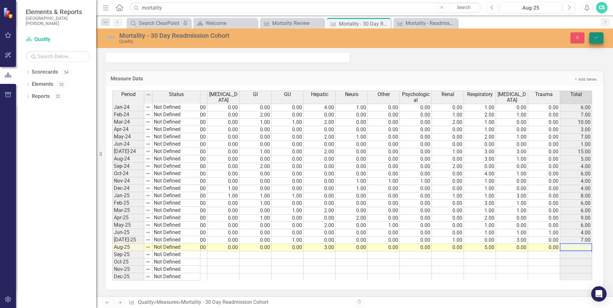
type textarea "0"
click at [601, 39] on button "Save" at bounding box center [596, 37] width 14 height 11
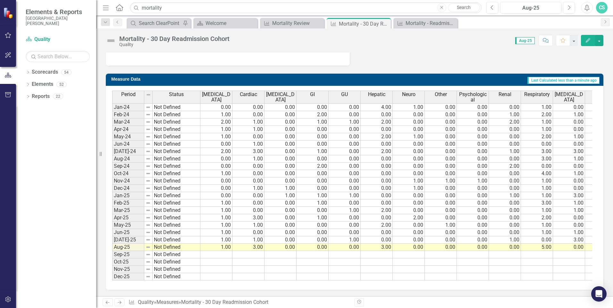
scroll to position [229, 0]
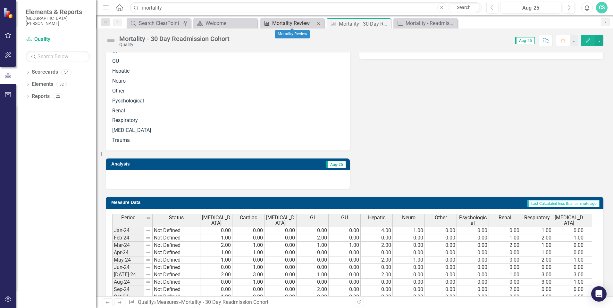
click at [297, 24] on div "Mortality Review" at bounding box center [293, 23] width 42 height 8
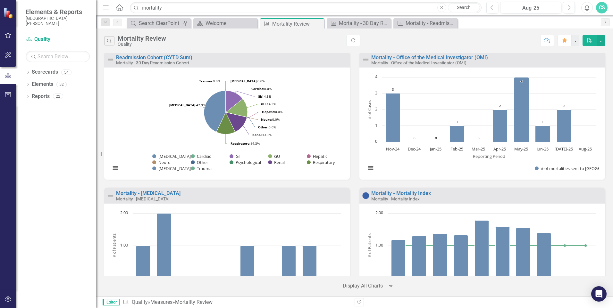
scroll to position [1570, 0]
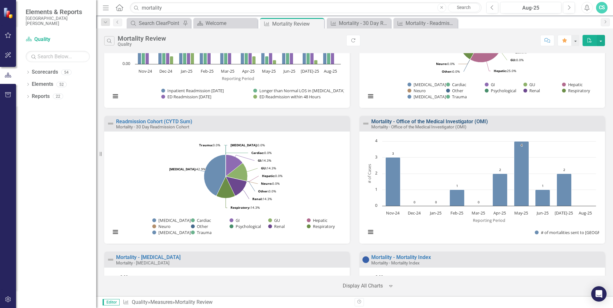
click at [404, 122] on link "Mortality - Office of the Medical Investigator (OMI)" at bounding box center [429, 122] width 117 height 6
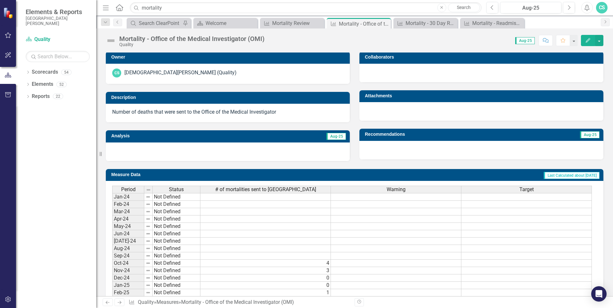
scroll to position [218, 0]
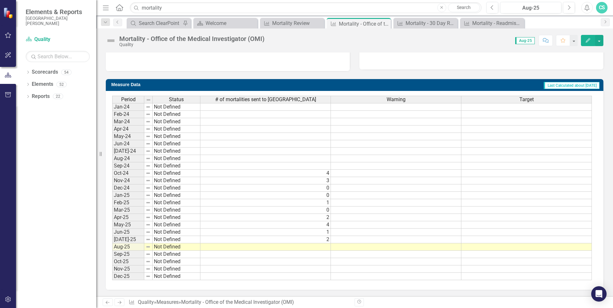
click at [327, 248] on td at bounding box center [265, 247] width 130 height 7
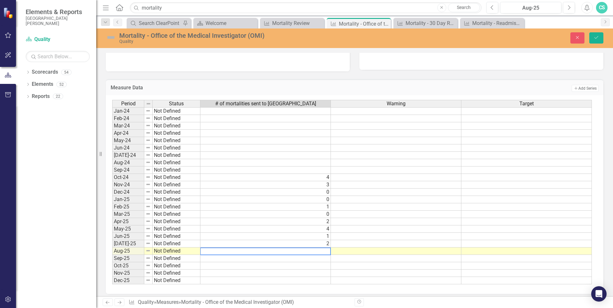
type textarea "3"
click at [595, 42] on button "Save" at bounding box center [596, 37] width 14 height 11
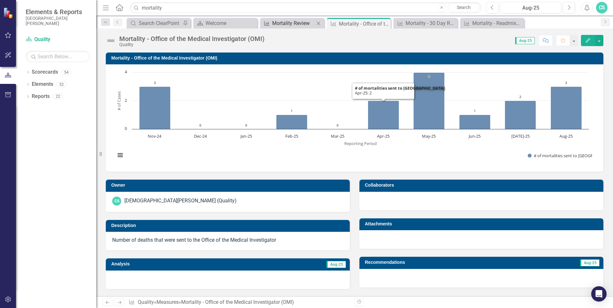
click at [292, 25] on div "Mortality Review" at bounding box center [293, 23] width 42 height 8
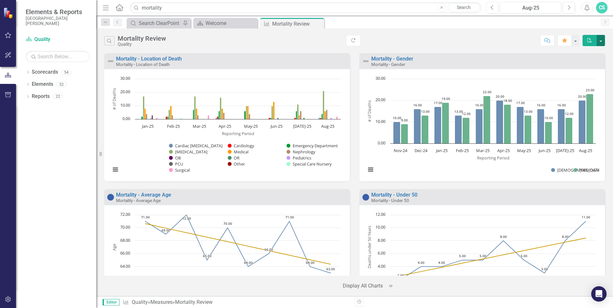
click at [603, 40] on button "button" at bounding box center [600, 40] width 8 height 11
click at [576, 54] on link "PDF Export to PDF" at bounding box center [573, 52] width 63 height 12
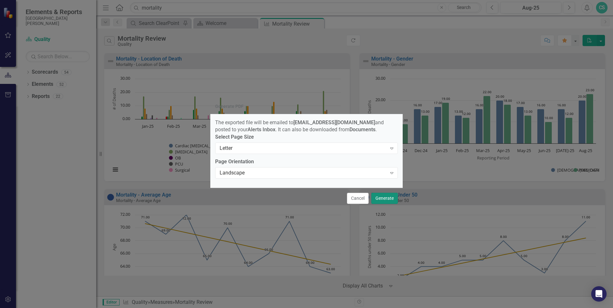
click at [385, 200] on button "Generate" at bounding box center [384, 198] width 27 height 11
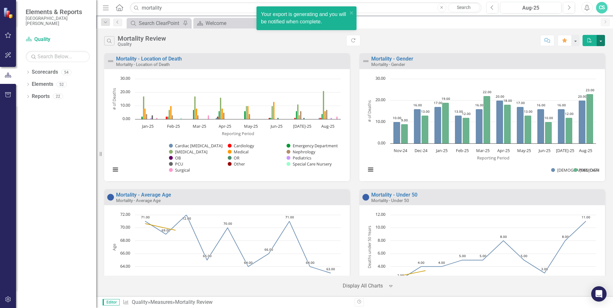
click at [603, 37] on button "button" at bounding box center [600, 40] width 8 height 11
click at [580, 65] on link "PowerPoint Export to PowerPoint" at bounding box center [573, 64] width 63 height 12
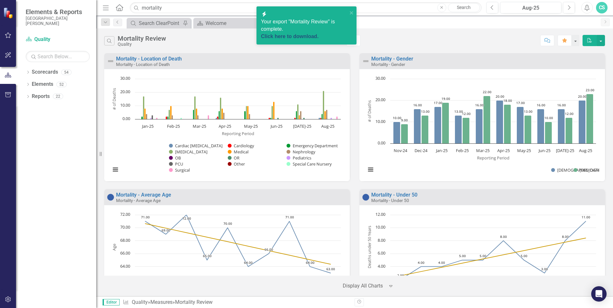
click at [310, 34] on link "Click here to download." at bounding box center [290, 36] width 58 height 5
click at [316, 34] on link "Click here to download." at bounding box center [290, 36] width 58 height 5
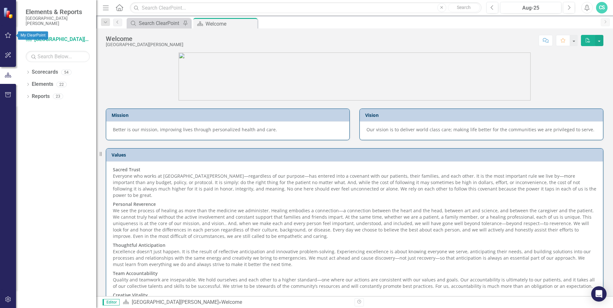
click at [9, 37] on icon "button" at bounding box center [8, 35] width 7 height 5
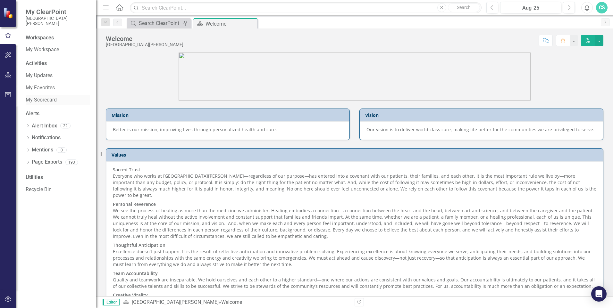
click at [42, 96] on link "My Scorecard" at bounding box center [58, 99] width 64 height 7
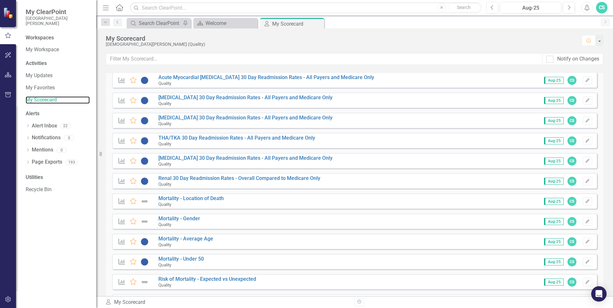
scroll to position [192, 0]
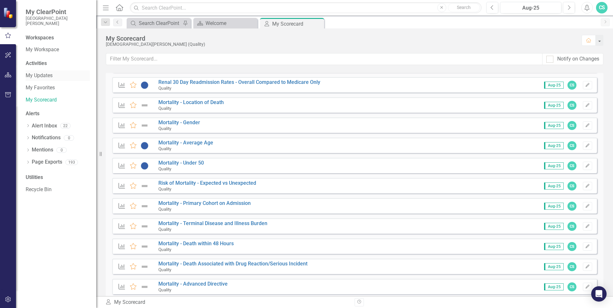
click at [40, 77] on link "My Updates" at bounding box center [58, 75] width 64 height 7
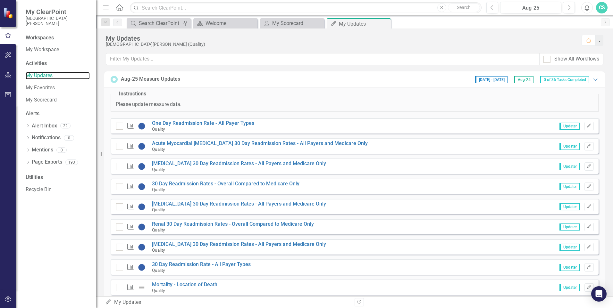
scroll to position [64, 0]
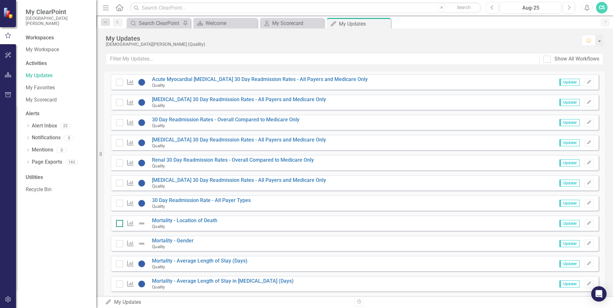
click at [117, 222] on input "checkbox" at bounding box center [118, 222] width 4 height 4
checkbox input "false"
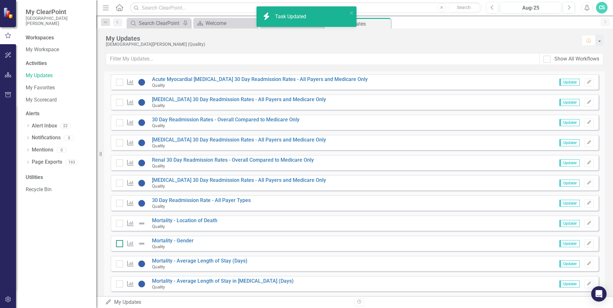
click at [120, 243] on div at bounding box center [119, 243] width 7 height 7
click at [120, 243] on input "checkbox" at bounding box center [118, 242] width 4 height 4
checkbox input "false"
click at [120, 263] on input "checkbox" at bounding box center [118, 263] width 4 height 4
checkbox input "false"
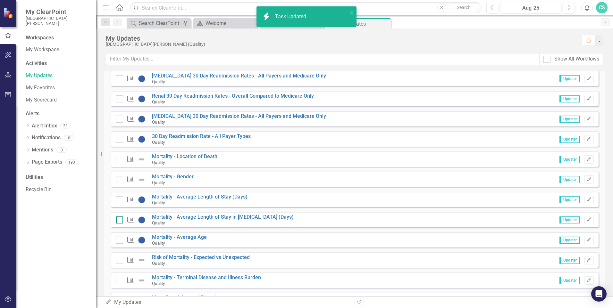
scroll to position [192, 0]
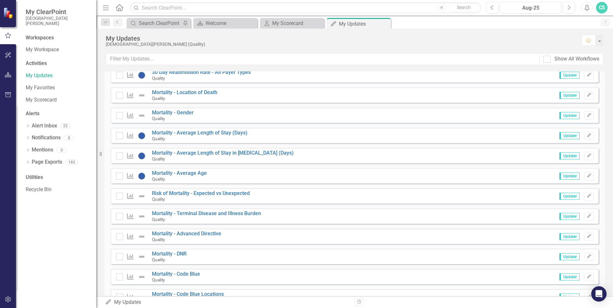
checkbox input "true"
click at [120, 158] on div at bounding box center [119, 156] width 7 height 7
click at [120, 157] on input "checkbox" at bounding box center [118, 155] width 4 height 4
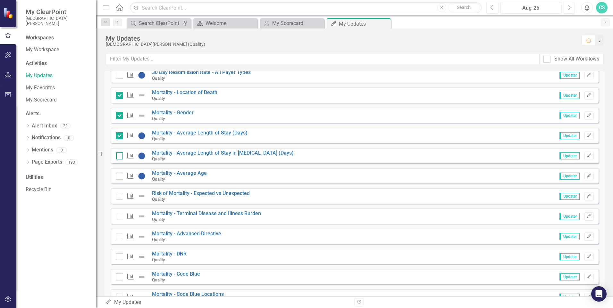
checkbox input "false"
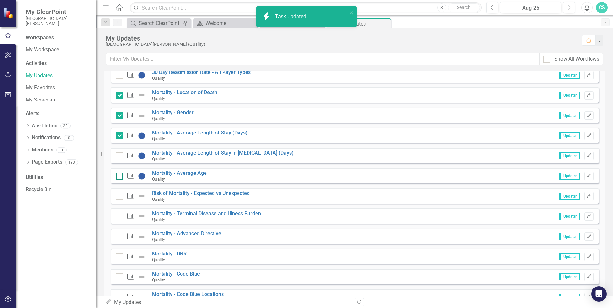
click at [119, 174] on input "checkbox" at bounding box center [118, 175] width 4 height 4
checkbox input "false"
click at [117, 195] on input "checkbox" at bounding box center [118, 195] width 4 height 4
checkbox input "false"
checkbox input "true"
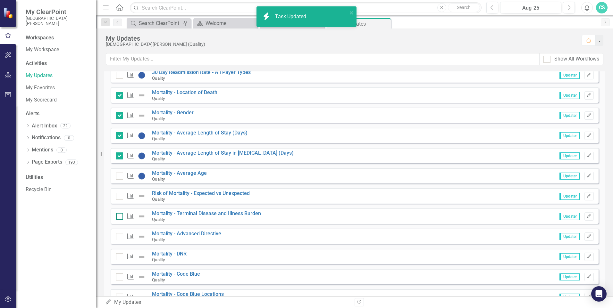
click at [119, 213] on input "checkbox" at bounding box center [118, 215] width 4 height 4
checkbox input "false"
checkbox input "true"
click at [118, 235] on input "checkbox" at bounding box center [118, 235] width 4 height 4
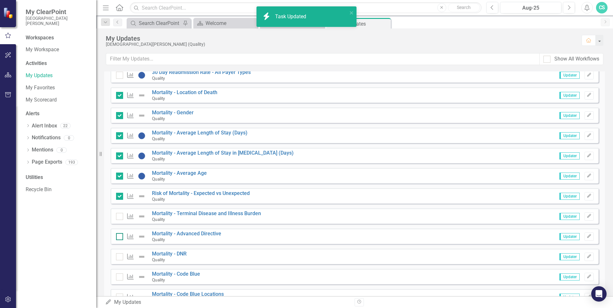
checkbox input "false"
checkbox input "true"
click at [118, 257] on input "checkbox" at bounding box center [118, 256] width 4 height 4
checkbox input "false"
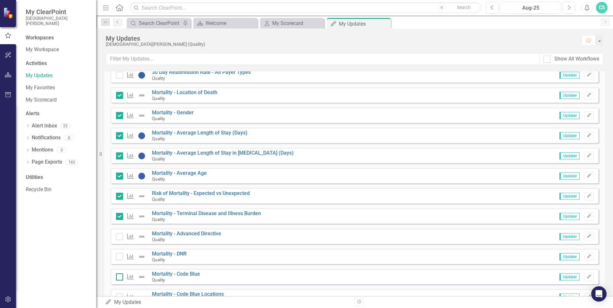
click at [119, 277] on input "checkbox" at bounding box center [118, 276] width 4 height 4
checkbox input "false"
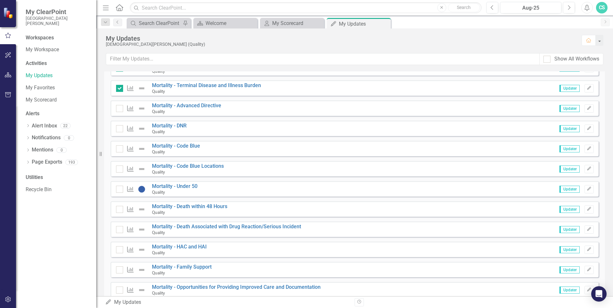
scroll to position [353, 0]
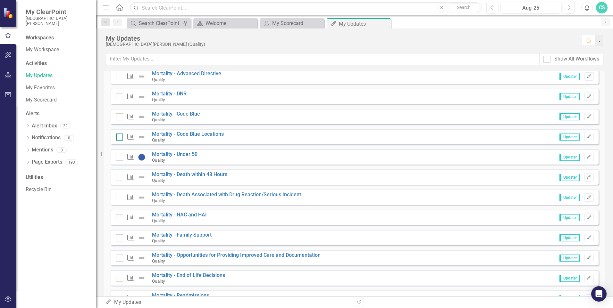
click at [117, 137] on input "checkbox" at bounding box center [118, 136] width 4 height 4
checkbox input "false"
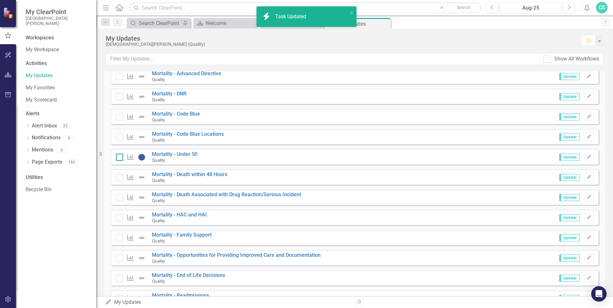
click at [120, 156] on input "checkbox" at bounding box center [118, 156] width 4 height 4
checkbox input "false"
click at [121, 177] on div at bounding box center [119, 177] width 7 height 7
click at [120, 177] on input "checkbox" at bounding box center [118, 176] width 4 height 4
checkbox input "false"
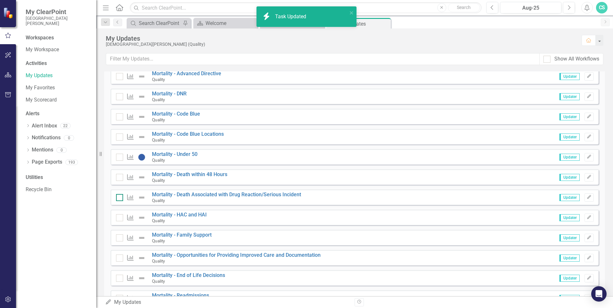
click at [118, 200] on div at bounding box center [119, 197] width 7 height 7
click at [118, 198] on input "checkbox" at bounding box center [118, 196] width 4 height 4
checkbox input "false"
click at [119, 216] on input "checkbox" at bounding box center [118, 216] width 4 height 4
checkbox input "false"
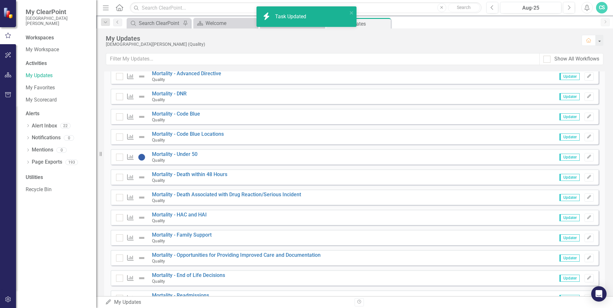
click at [119, 239] on div at bounding box center [119, 238] width 7 height 7
click at [119, 239] on input "checkbox" at bounding box center [118, 237] width 4 height 4
checkbox input "false"
click at [121, 256] on div at bounding box center [119, 258] width 7 height 7
click at [120, 256] on input "checkbox" at bounding box center [118, 257] width 4 height 4
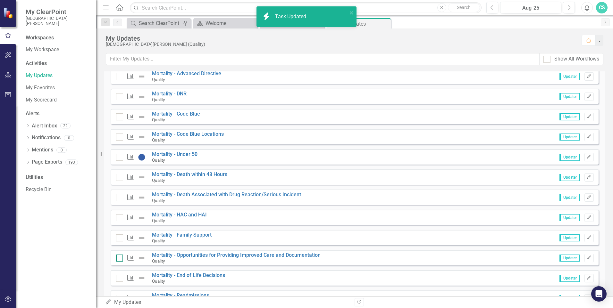
checkbox input "false"
checkbox input "true"
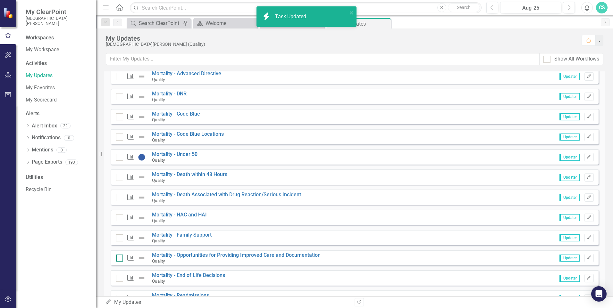
checkbox input "true"
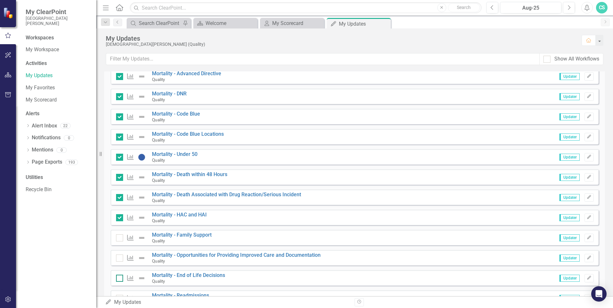
click at [118, 279] on input "checkbox" at bounding box center [118, 277] width 4 height 4
checkbox input "false"
checkbox input "true"
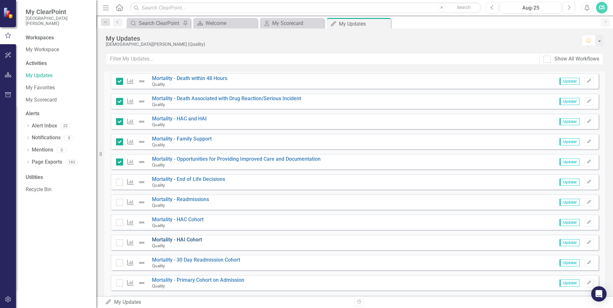
scroll to position [513, 0]
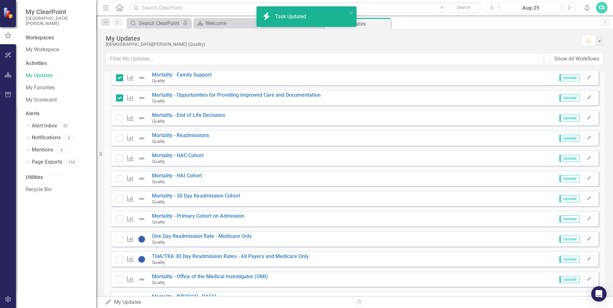
checkbox input "true"
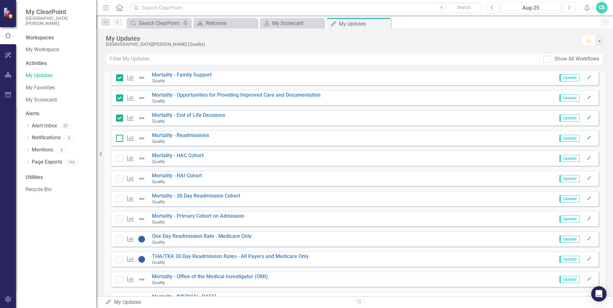
click at [119, 139] on input "checkbox" at bounding box center [118, 137] width 4 height 4
checkbox input "false"
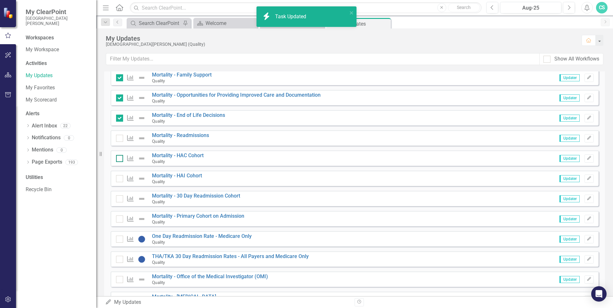
click at [120, 157] on input "checkbox" at bounding box center [118, 157] width 4 height 4
checkbox input "false"
checkbox input "true"
click at [118, 174] on div "Measure Mortality - HAI Cohort Quality" at bounding box center [160, 178] width 89 height 11
click at [118, 197] on input "checkbox" at bounding box center [118, 197] width 4 height 4
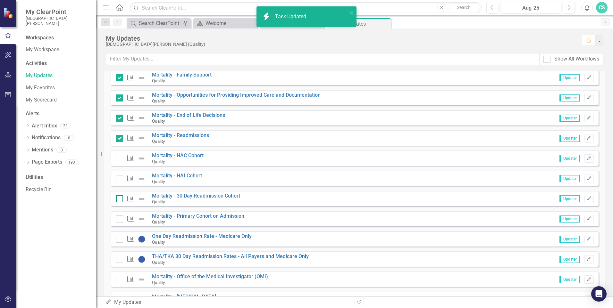
checkbox input "false"
click at [118, 217] on input "checkbox" at bounding box center [118, 218] width 4 height 4
checkbox input "false"
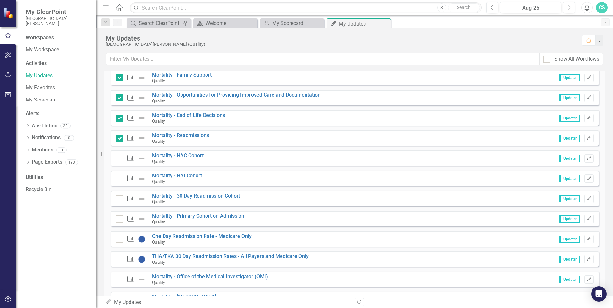
scroll to position [563, 0]
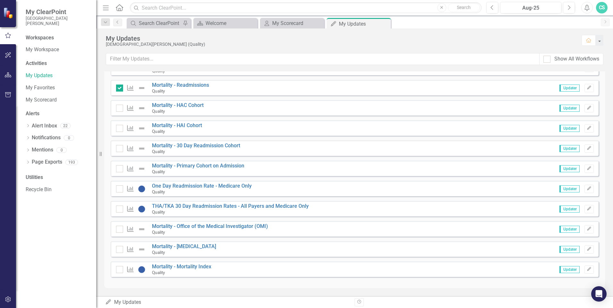
checkbox input "true"
click at [122, 229] on div at bounding box center [119, 229] width 7 height 7
click at [120, 229] on input "checkbox" at bounding box center [118, 228] width 4 height 4
checkbox input "false"
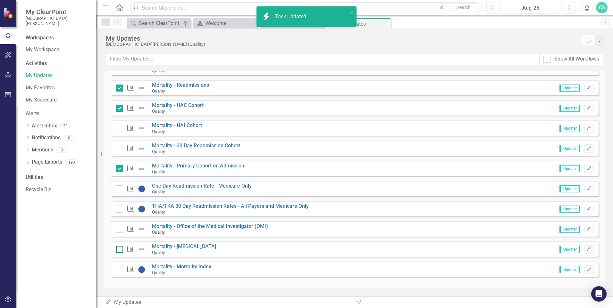
click at [118, 248] on input "checkbox" at bounding box center [118, 248] width 4 height 4
checkbox input "false"
checkbox input "true"
click at [118, 270] on div at bounding box center [119, 269] width 7 height 7
click at [118, 270] on input "checkbox" at bounding box center [118, 268] width 4 height 4
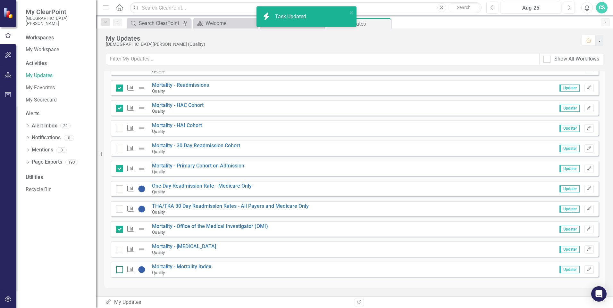
checkbox input "false"
checkbox input "true"
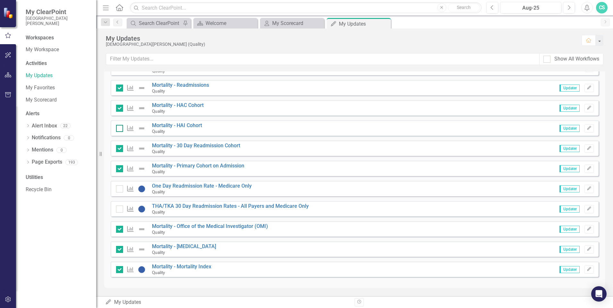
click at [122, 129] on div at bounding box center [119, 128] width 7 height 7
click at [120, 129] on input "checkbox" at bounding box center [118, 127] width 4 height 4
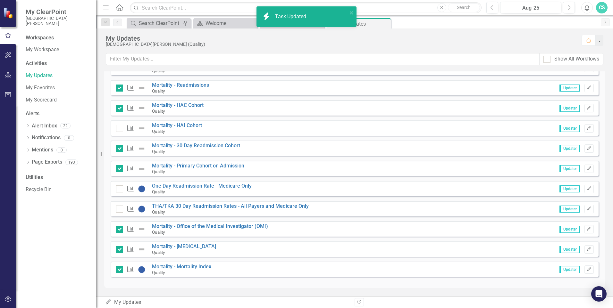
checkbox input "true"
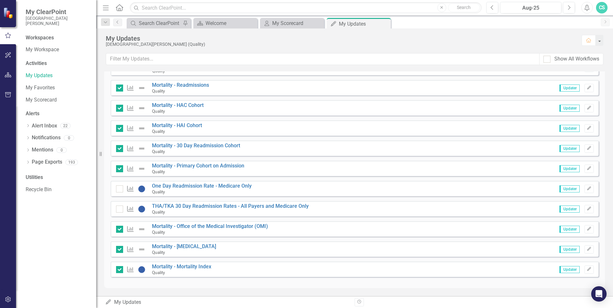
drag, startPoint x: 383, startPoint y: 22, endPoint x: 341, endPoint y: 26, distance: 41.5
click at [0, 0] on icon "Close" at bounding box center [0, 0] width 0 height 0
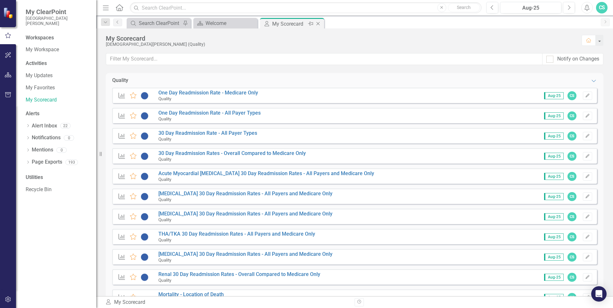
click at [318, 24] on icon at bounding box center [318, 24] width 4 height 4
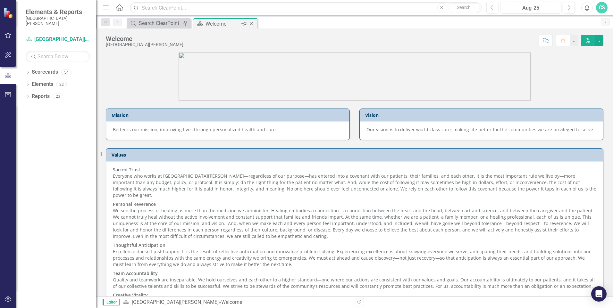
click at [252, 23] on icon "Close" at bounding box center [251, 23] width 6 height 5
